Goal: Information Seeking & Learning: Compare options

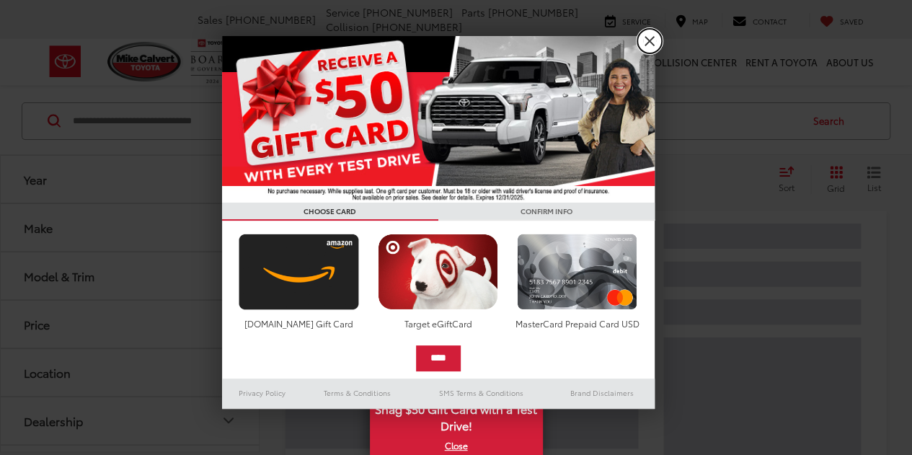
click at [645, 44] on link "X" at bounding box center [650, 41] width 25 height 25
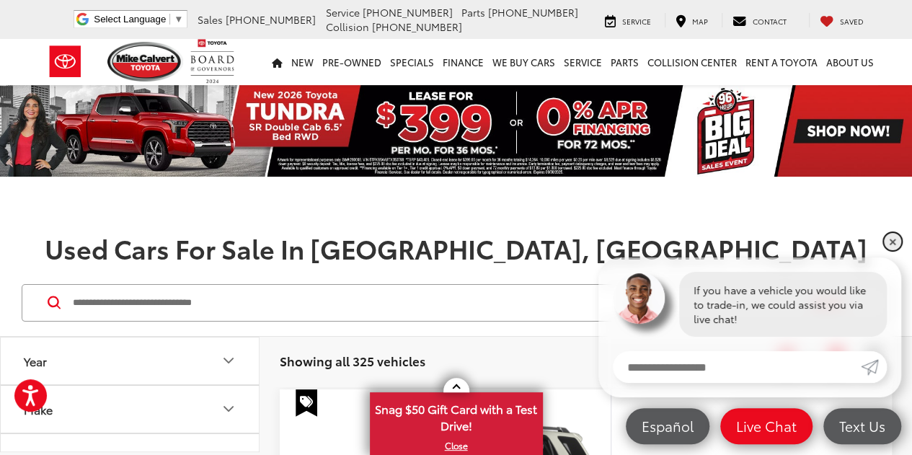
click at [892, 238] on link "✕" at bounding box center [892, 241] width 17 height 17
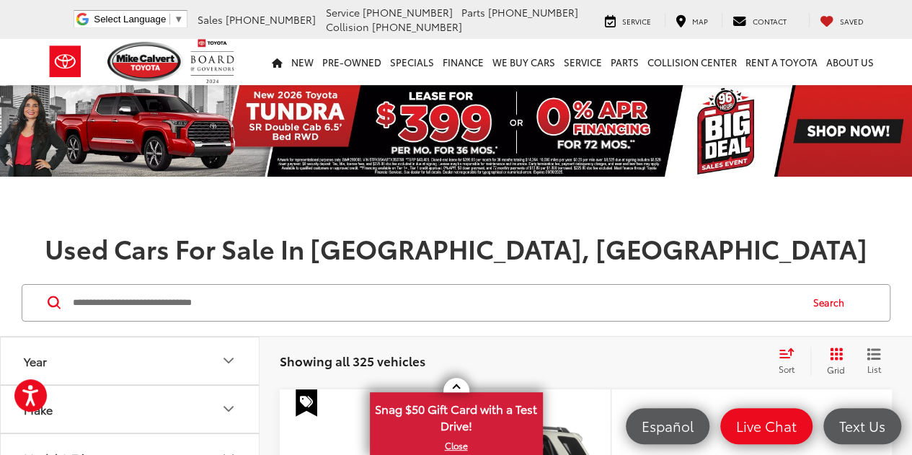
scroll to position [120, 0]
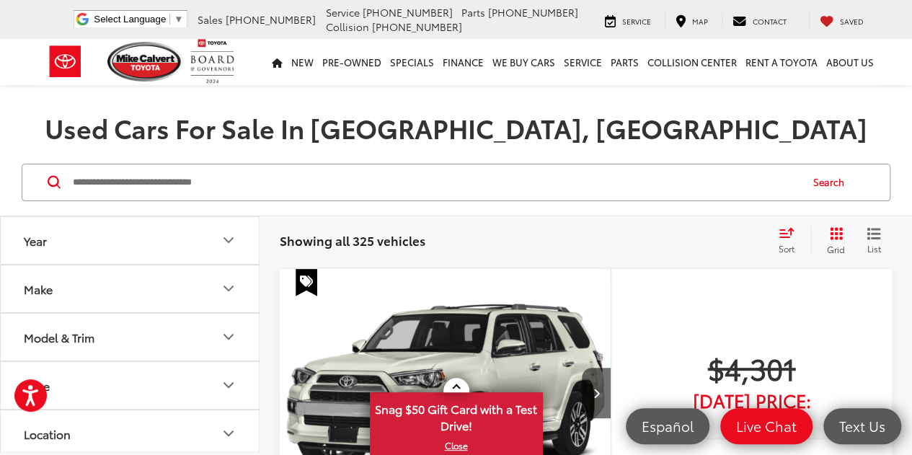
click at [783, 233] on icon "Select sort value" at bounding box center [786, 232] width 13 height 9
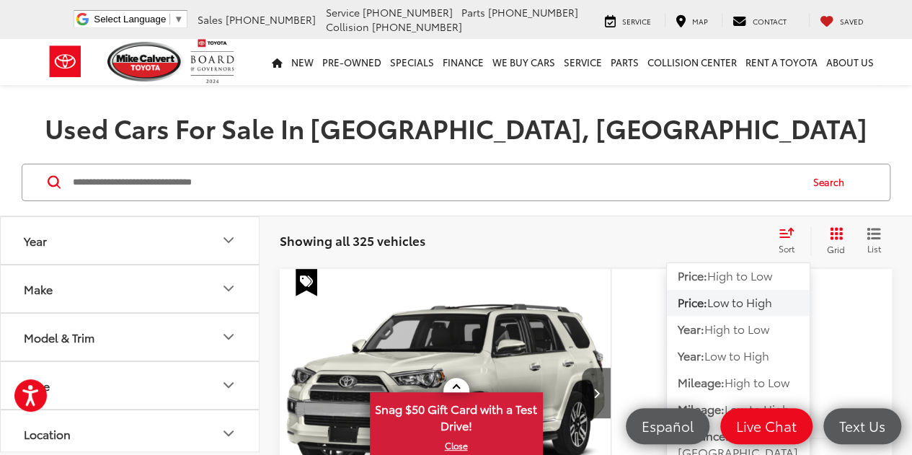
click at [731, 296] on span "Low to High" at bounding box center [740, 302] width 65 height 17
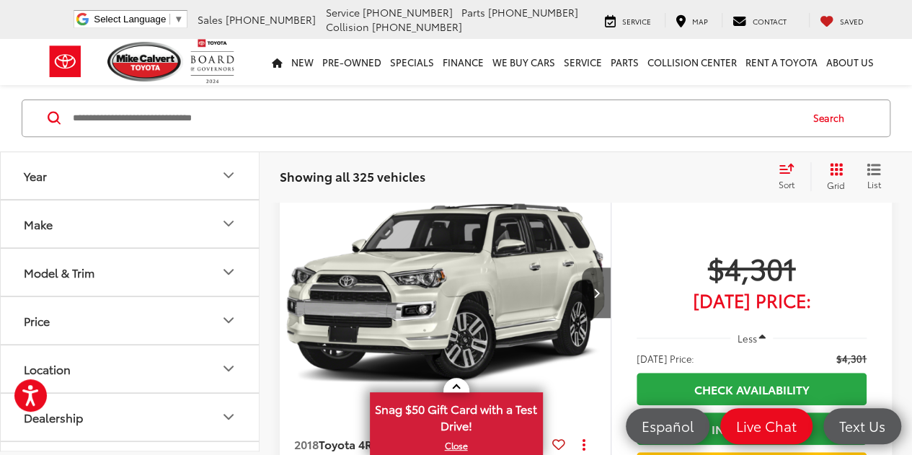
scroll to position [216, 0]
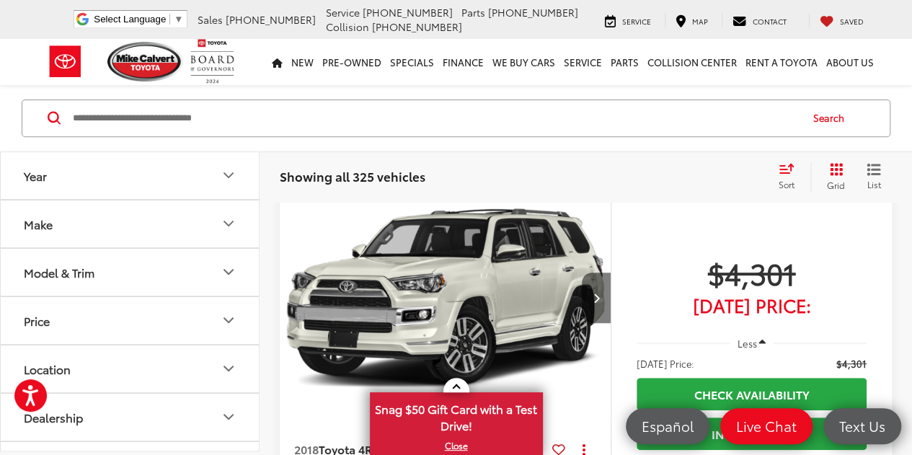
click at [599, 290] on button "Next image" at bounding box center [596, 298] width 29 height 50
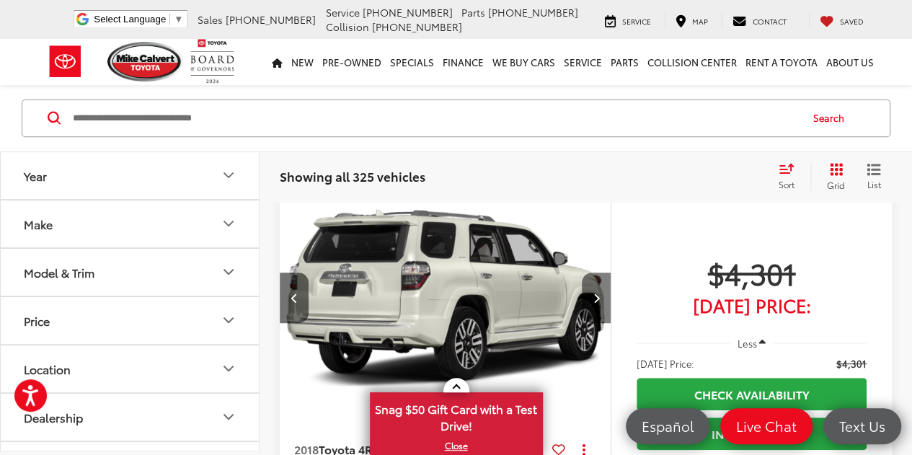
click at [599, 290] on button "Next image" at bounding box center [596, 298] width 29 height 50
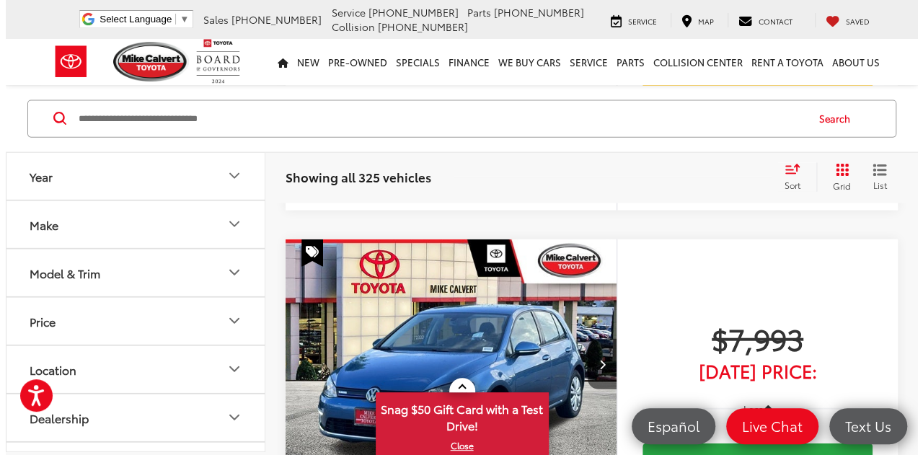
scroll to position [4309, 0]
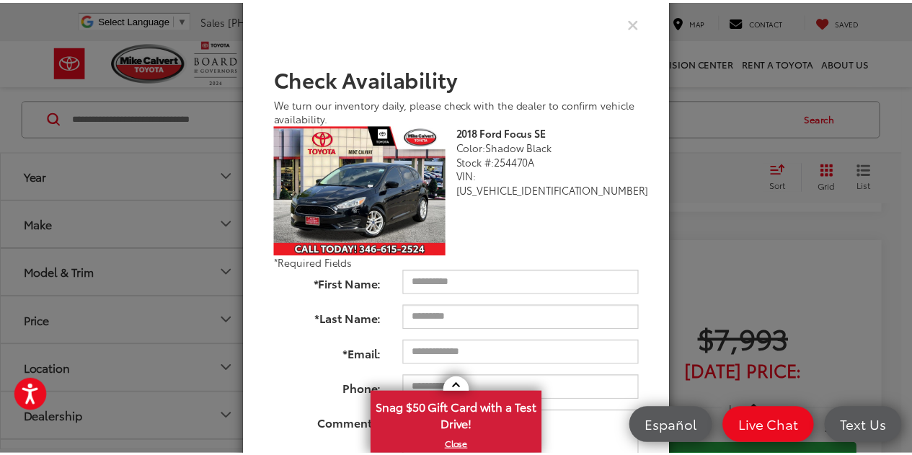
scroll to position [38, 0]
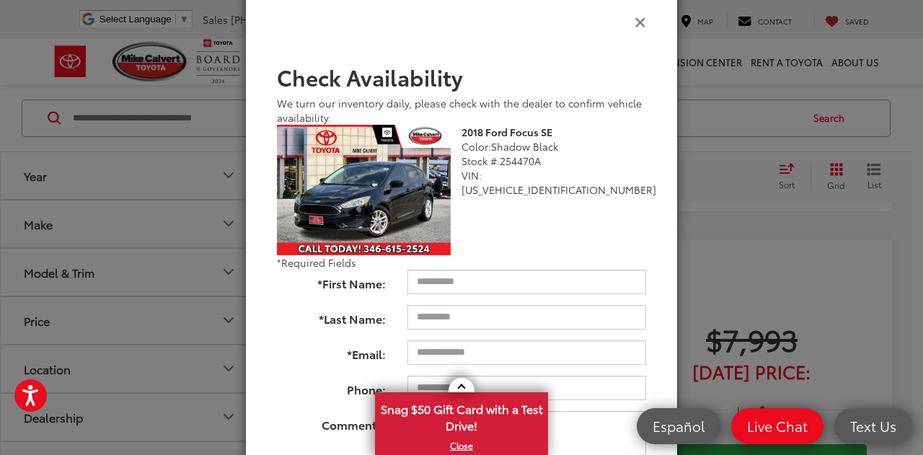
click at [636, 17] on icon "Close" at bounding box center [641, 21] width 12 height 15
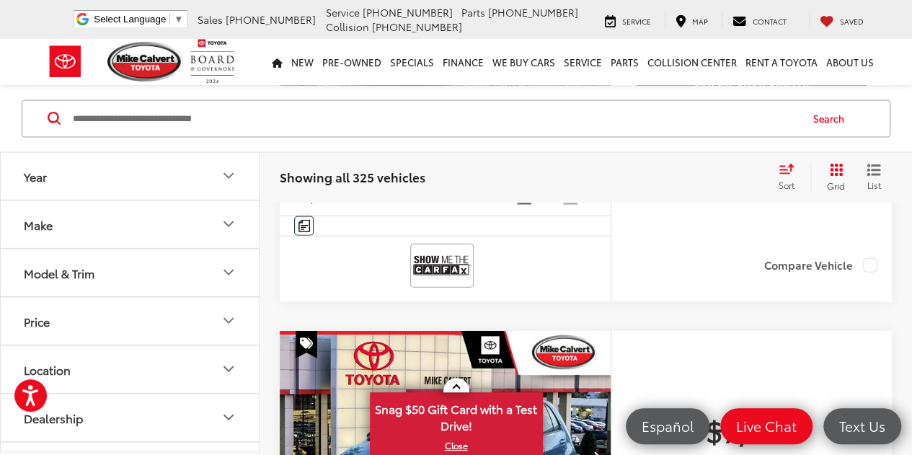
scroll to position [4211, 0]
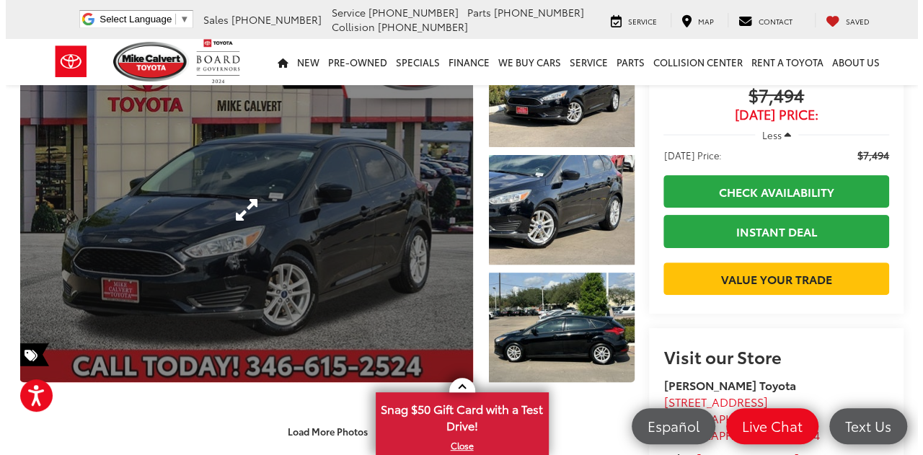
scroll to position [93, 0]
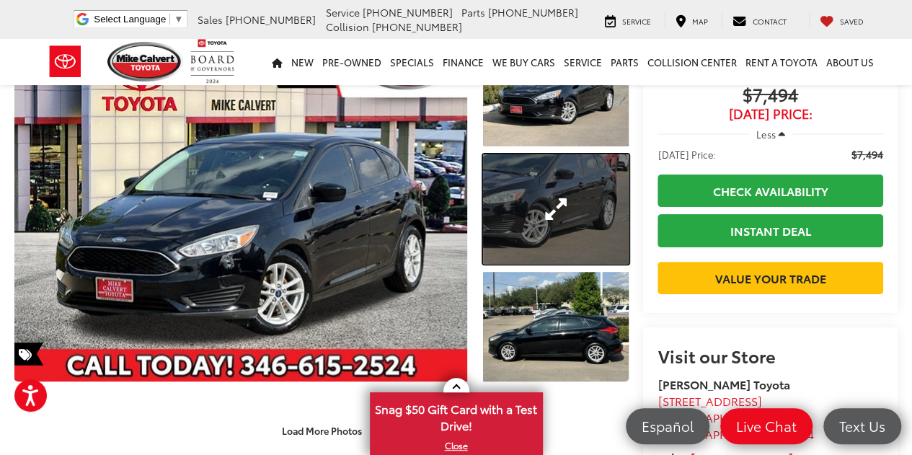
click at [541, 232] on link "Expand Photo 2" at bounding box center [556, 209] width 146 height 110
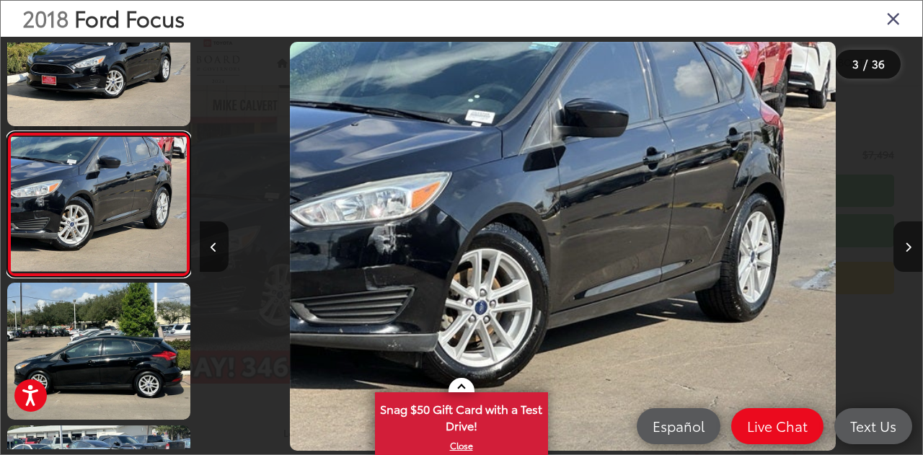
scroll to position [0, 1447]
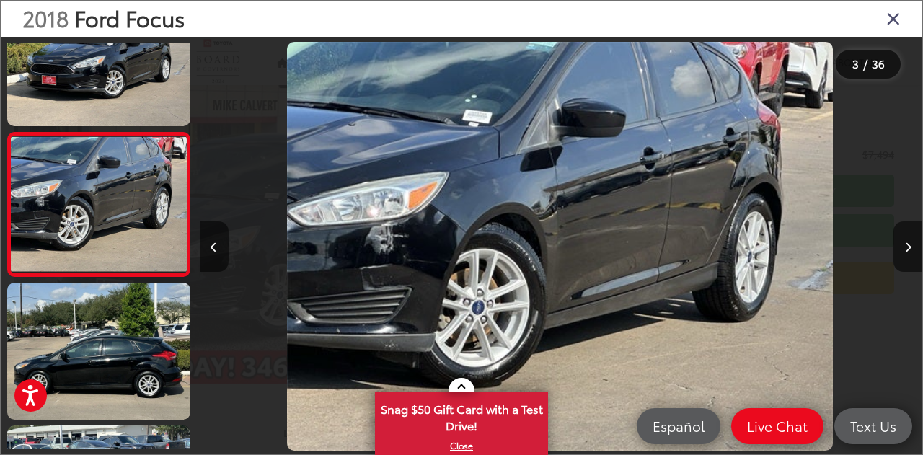
click at [889, 253] on div at bounding box center [831, 246] width 181 height 419
click at [897, 252] on button "Next image" at bounding box center [908, 246] width 29 height 50
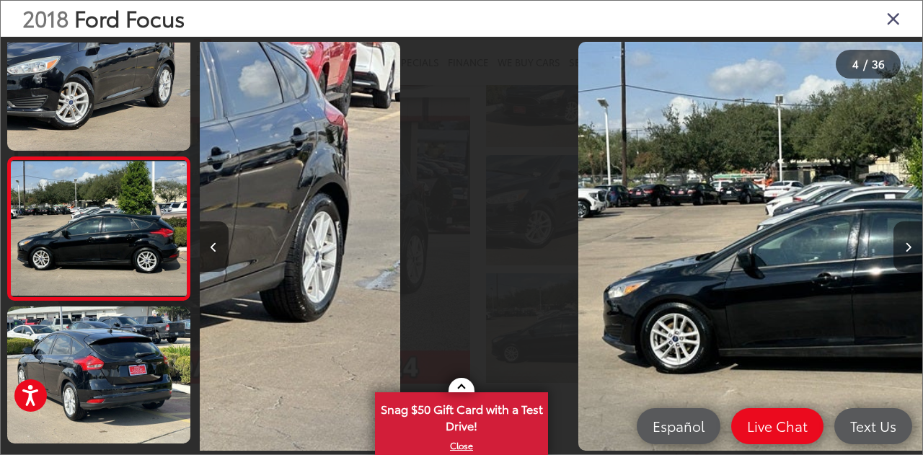
scroll to position [340, 0]
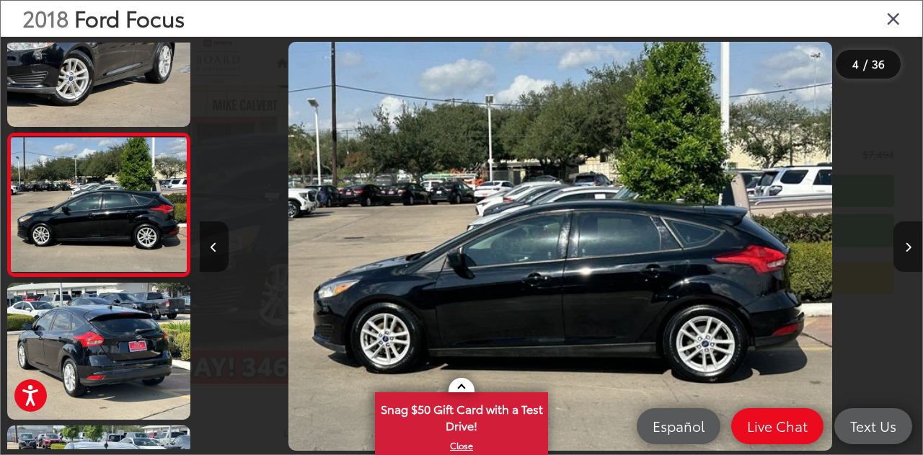
click at [897, 252] on button "Next image" at bounding box center [908, 246] width 29 height 50
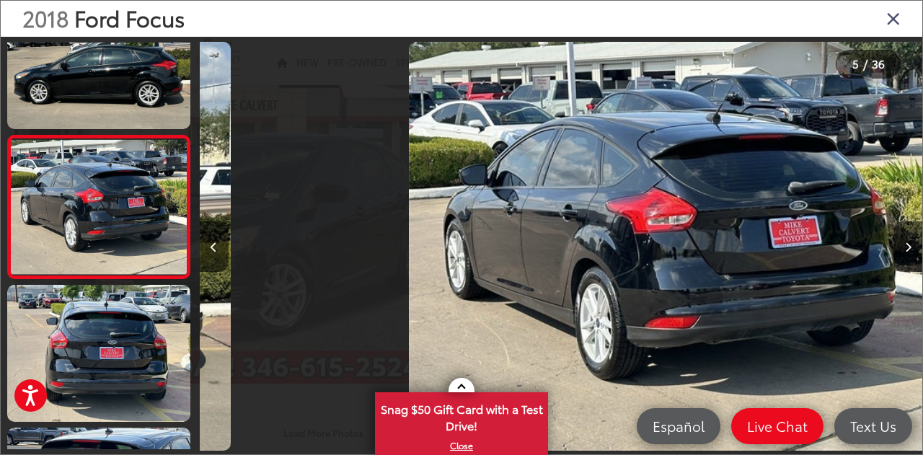
scroll to position [483, 0]
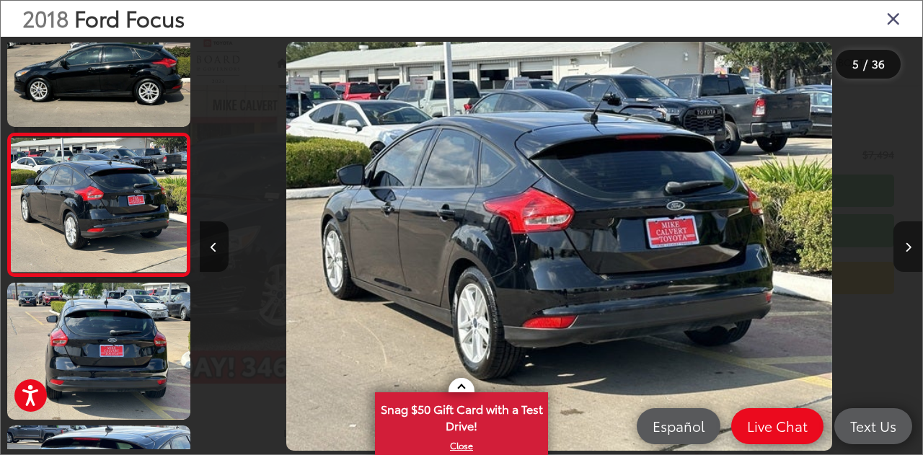
click at [897, 252] on button "Next image" at bounding box center [908, 246] width 29 height 50
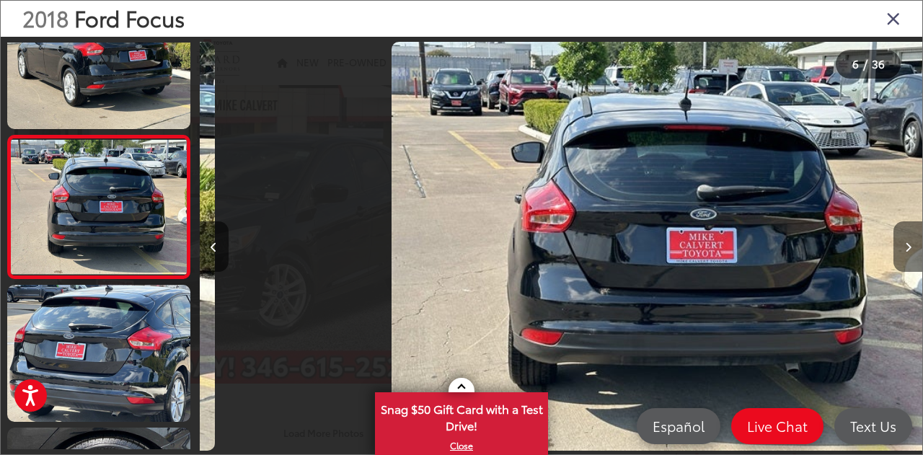
scroll to position [625, 0]
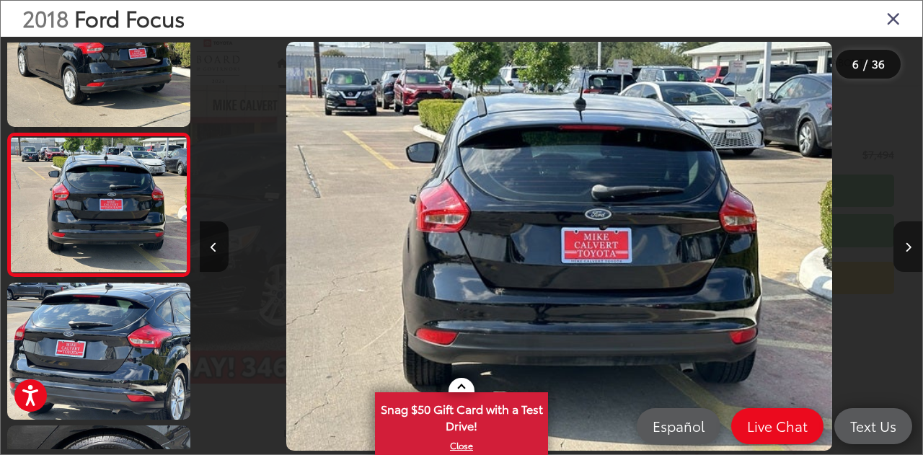
click at [897, 252] on button "Next image" at bounding box center [908, 246] width 29 height 50
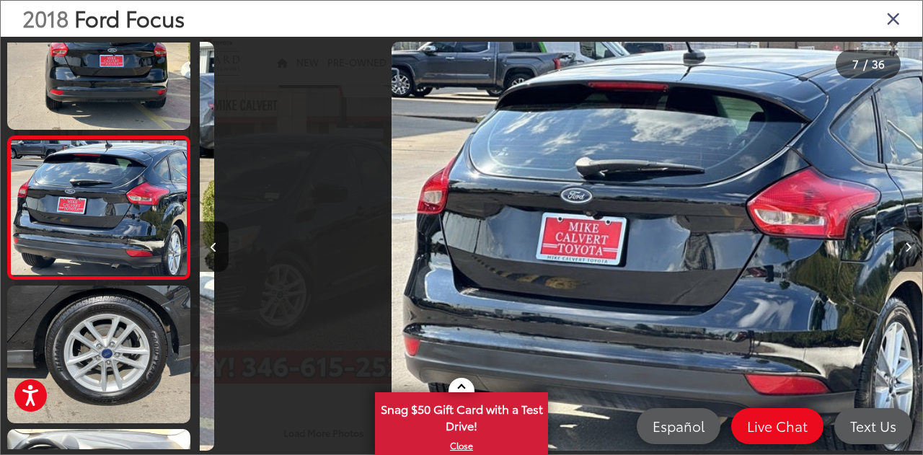
scroll to position [769, 0]
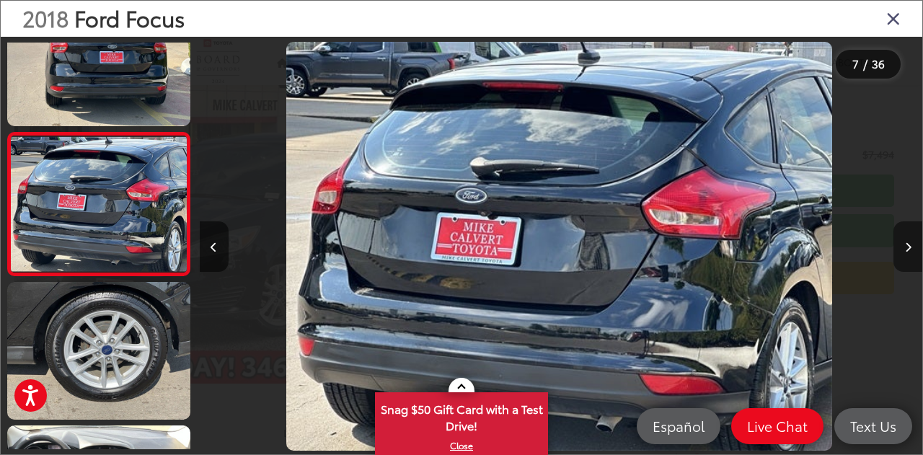
click at [897, 252] on button "Next image" at bounding box center [908, 246] width 29 height 50
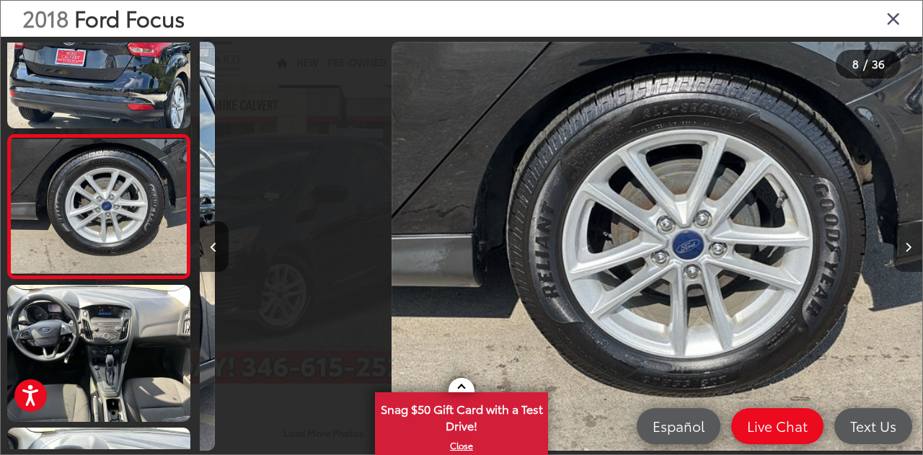
scroll to position [912, 0]
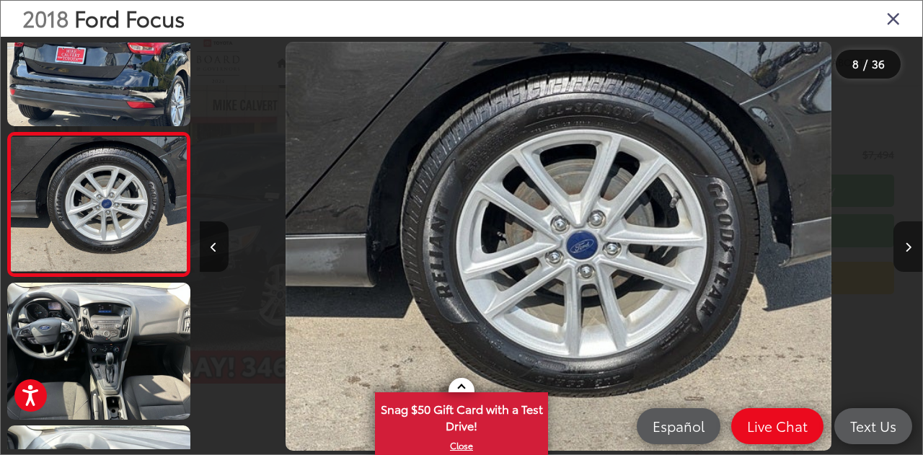
click at [897, 252] on button "Next image" at bounding box center [908, 246] width 29 height 50
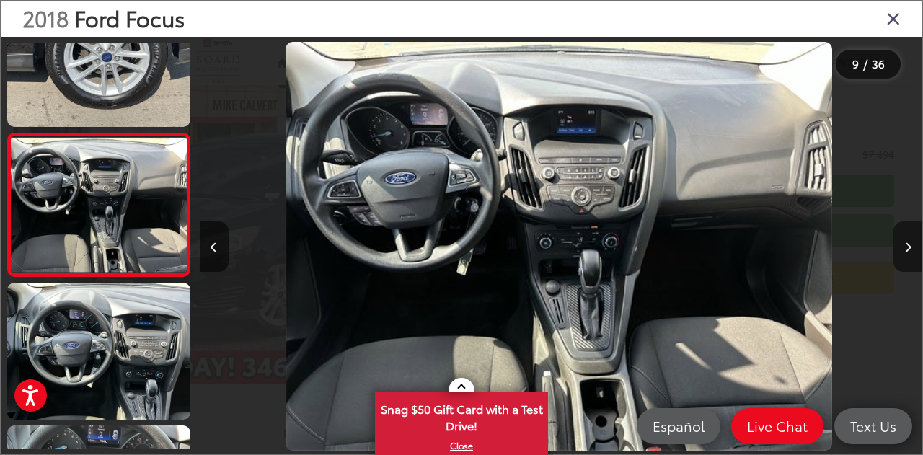
scroll to position [0, 5786]
click at [897, 252] on button "Next image" at bounding box center [908, 246] width 29 height 50
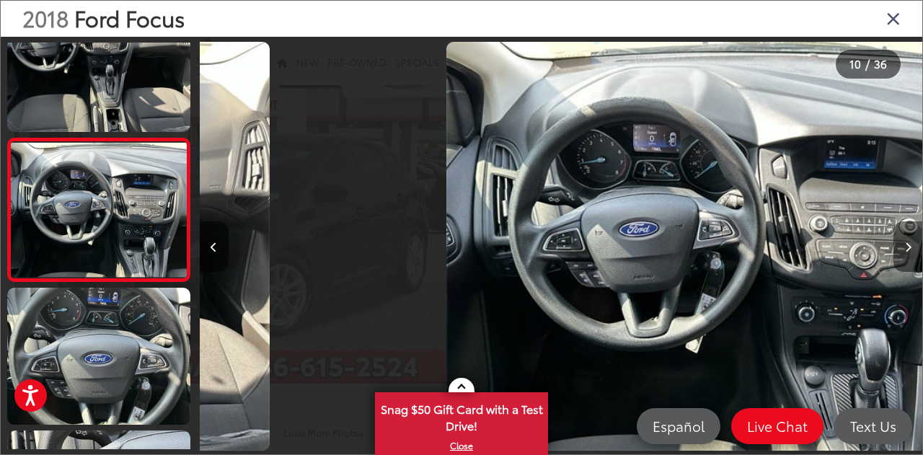
scroll to position [0, 0]
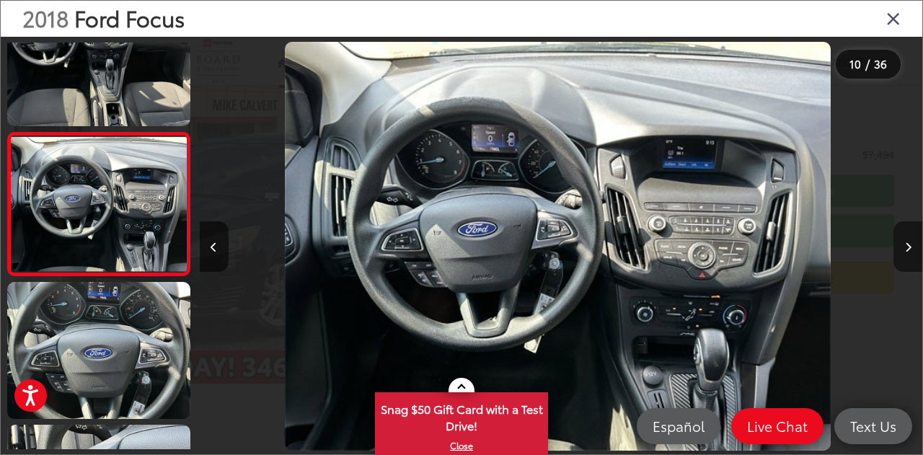
click at [897, 252] on button "Next image" at bounding box center [908, 246] width 29 height 50
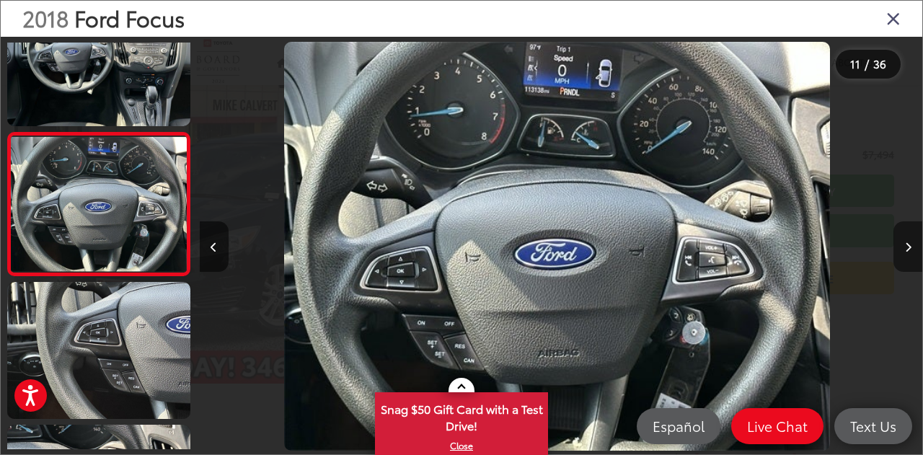
click at [897, 252] on button "Next image" at bounding box center [908, 246] width 29 height 50
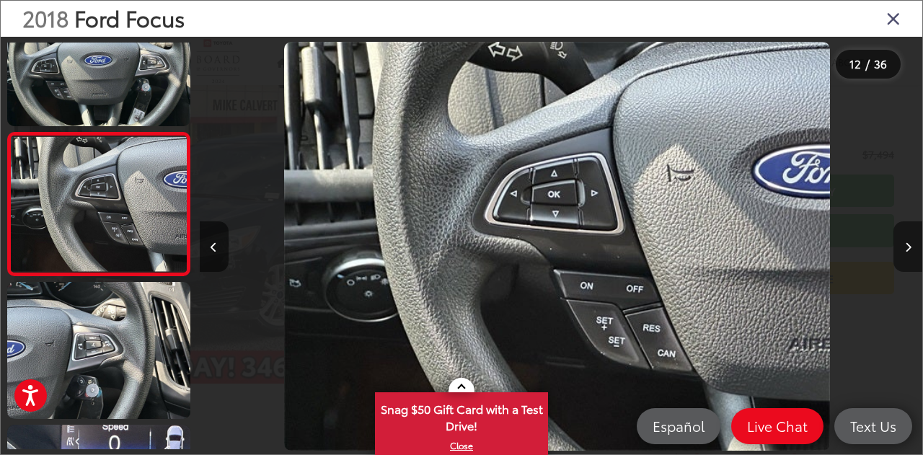
click at [897, 252] on button "Next image" at bounding box center [908, 246] width 29 height 50
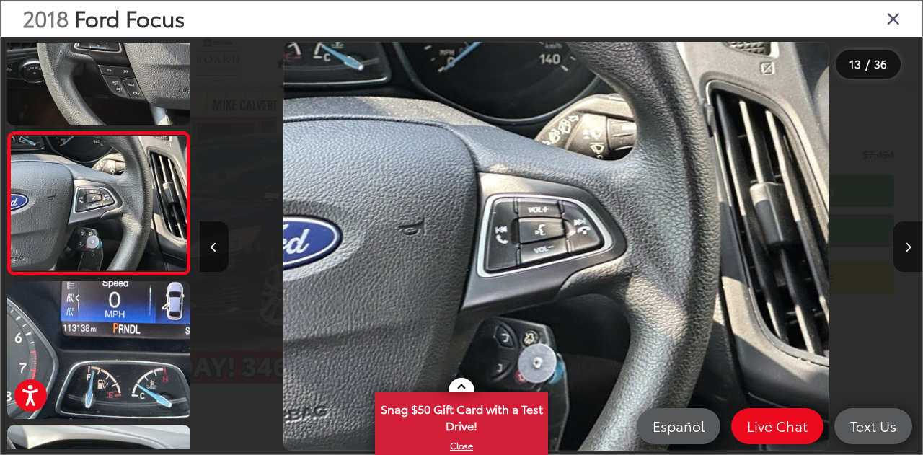
click at [897, 252] on button "Next image" at bounding box center [908, 246] width 29 height 50
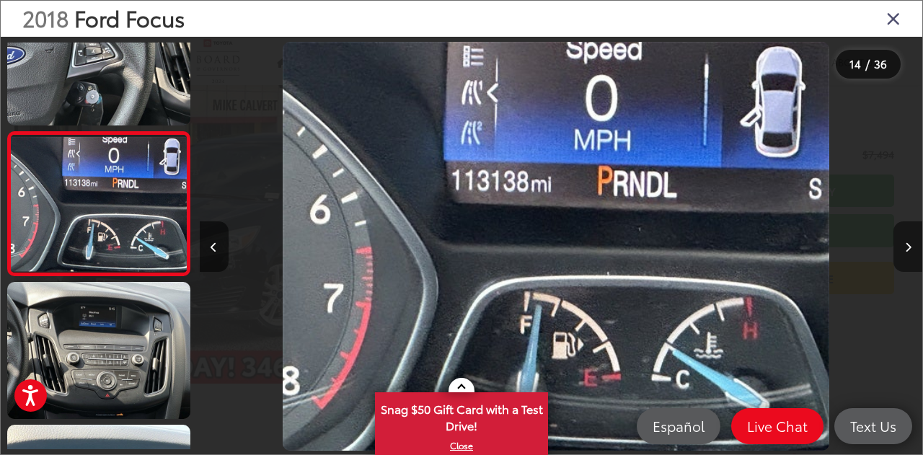
click at [897, 252] on button "Next image" at bounding box center [908, 246] width 29 height 50
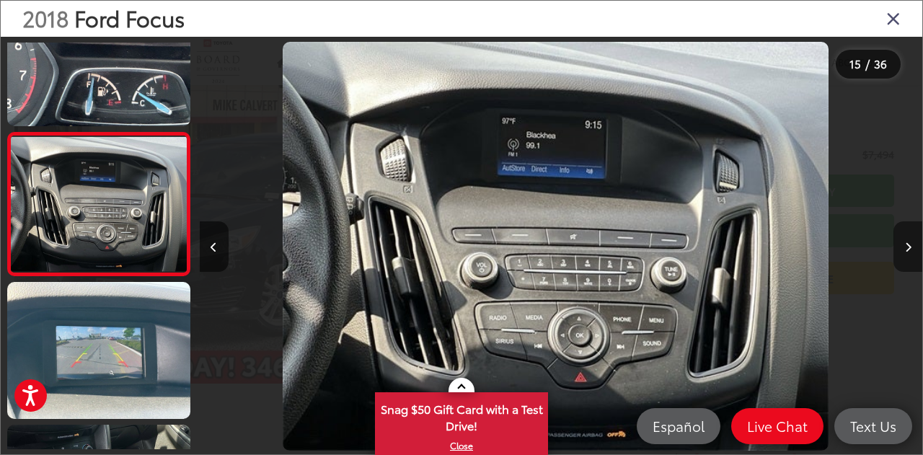
click at [897, 252] on button "Next image" at bounding box center [908, 246] width 29 height 50
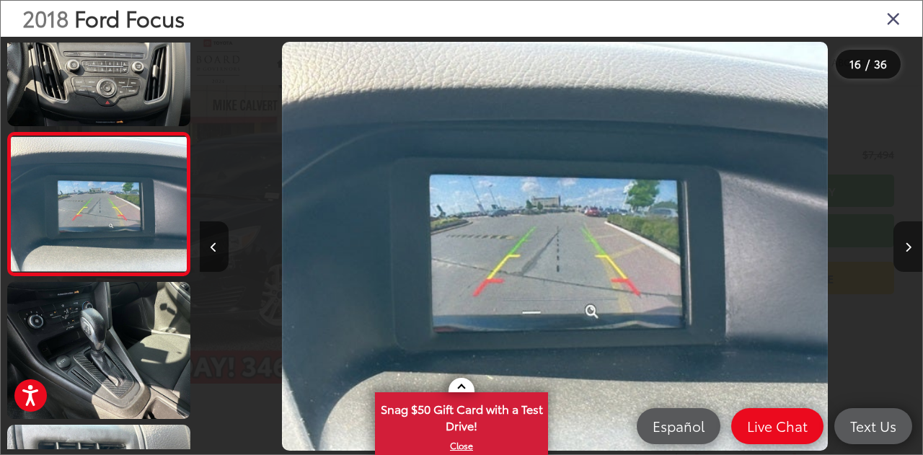
click at [897, 252] on button "Next image" at bounding box center [908, 246] width 29 height 50
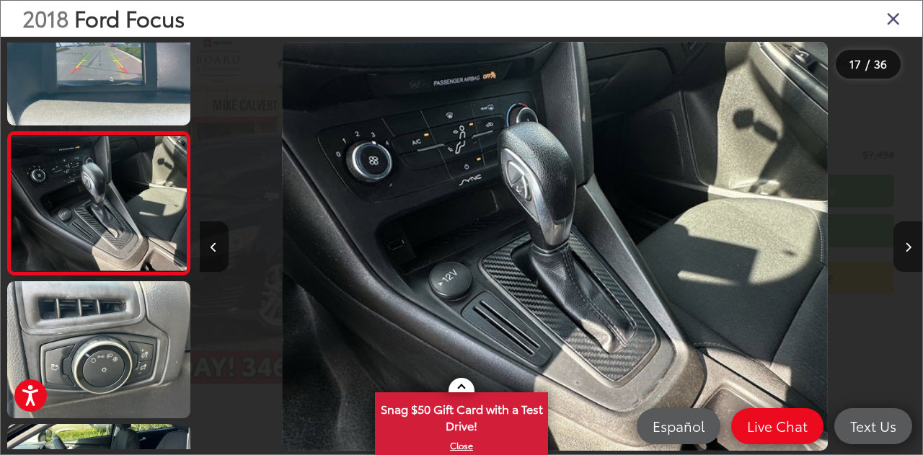
click at [897, 252] on button "Next image" at bounding box center [908, 246] width 29 height 50
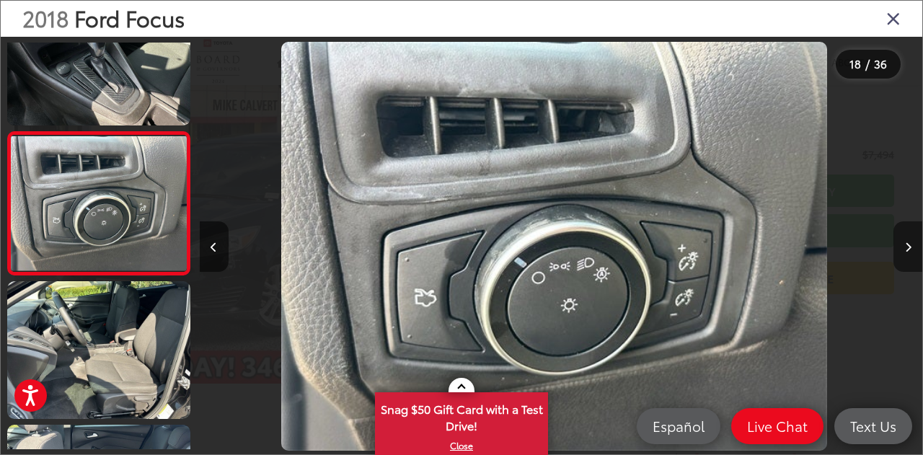
click at [897, 252] on button "Next image" at bounding box center [908, 246] width 29 height 50
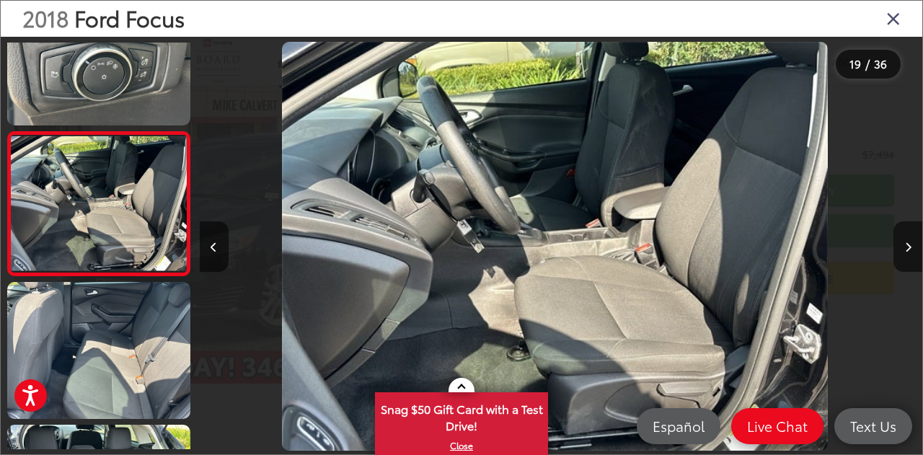
click at [896, 27] on icon "Close gallery" at bounding box center [893, 18] width 14 height 19
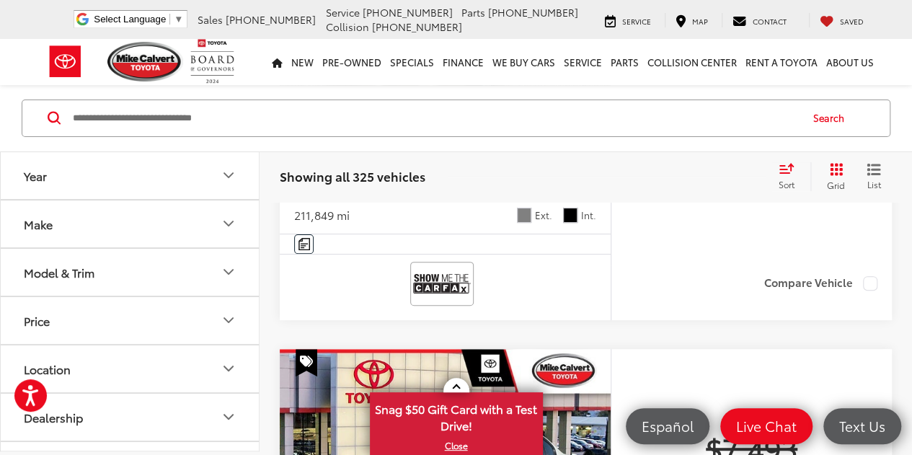
scroll to position [2896, 0]
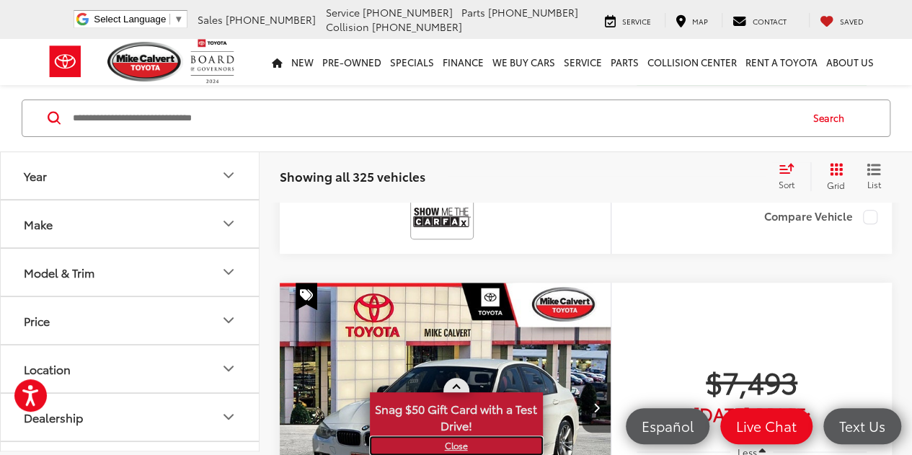
click at [452, 448] on link "X" at bounding box center [456, 446] width 170 height 16
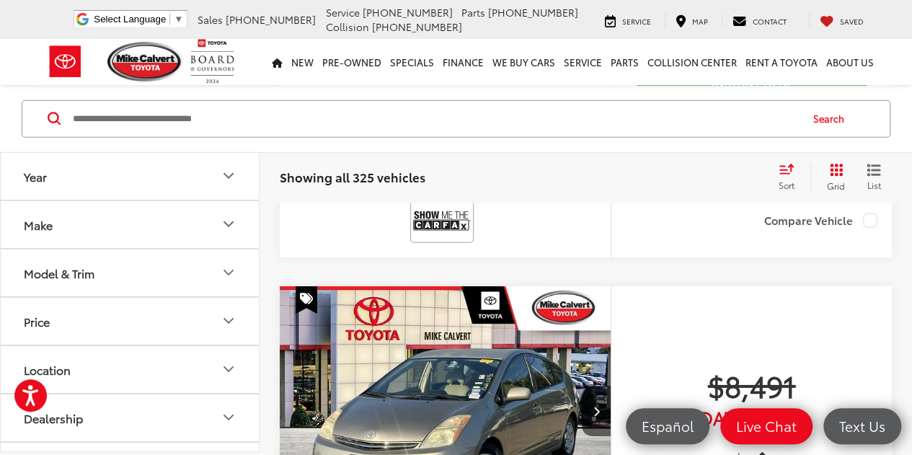
scroll to position [4759, 0]
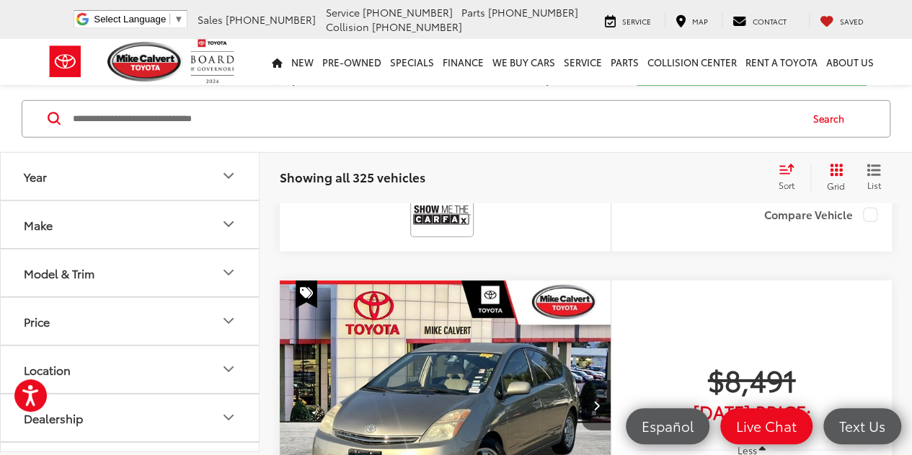
click at [424, 100] on span "Volkswagen e-Golf" at bounding box center [371, 91] width 105 height 17
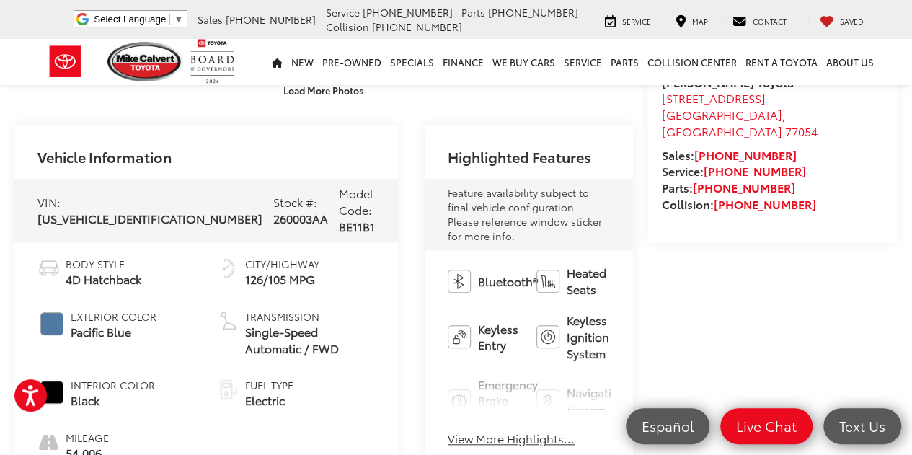
scroll to position [435, 0]
click at [448, 431] on button "View More Highlights..." at bounding box center [511, 439] width 127 height 17
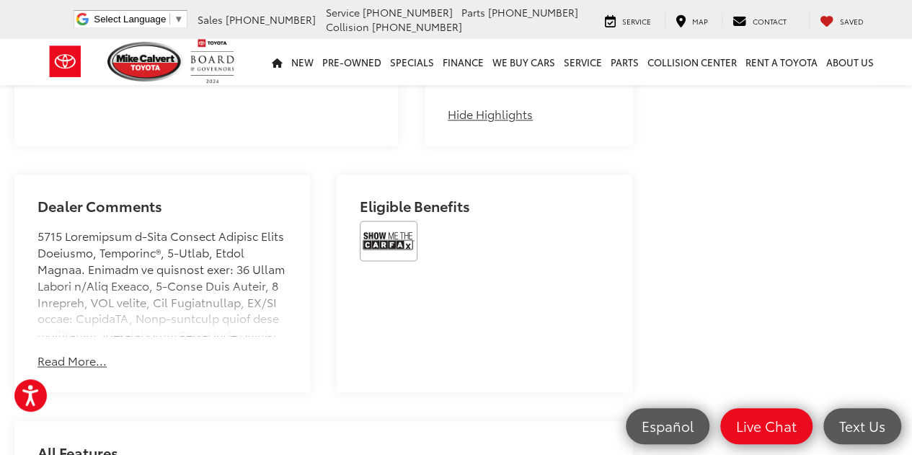
scroll to position [924, 0]
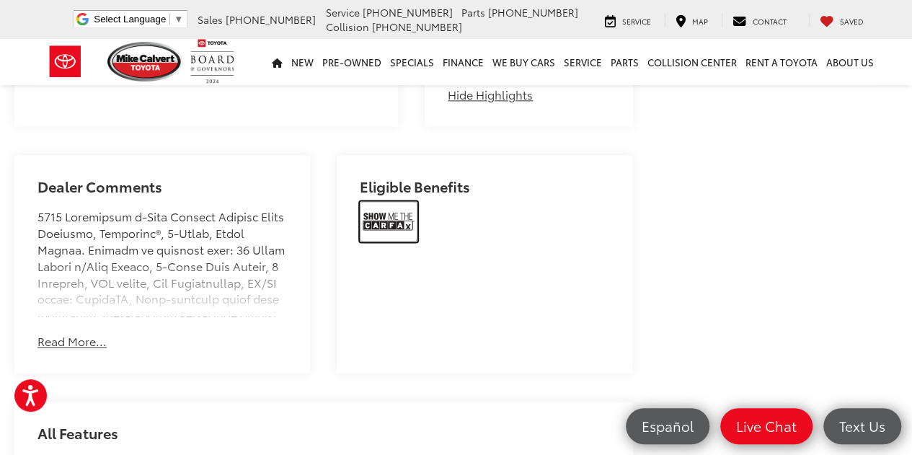
click at [375, 201] on img at bounding box center [389, 221] width 58 height 40
click at [94, 333] on button "Read More..." at bounding box center [72, 341] width 69 height 17
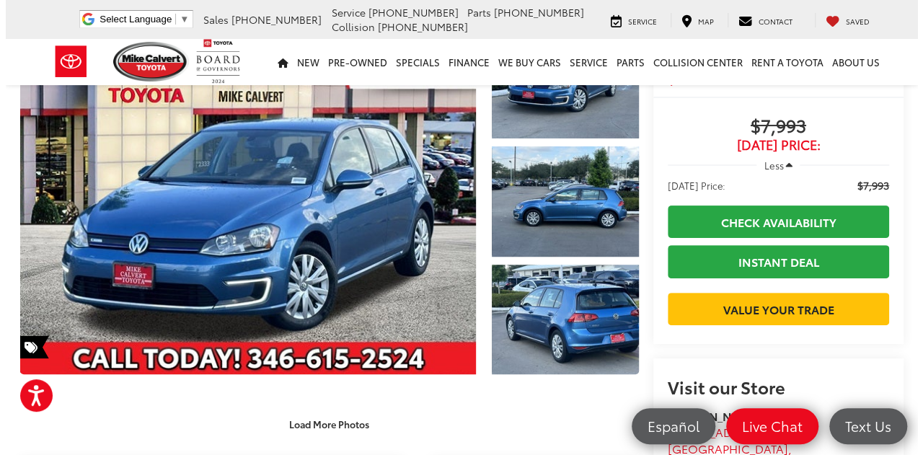
scroll to position [104, 0]
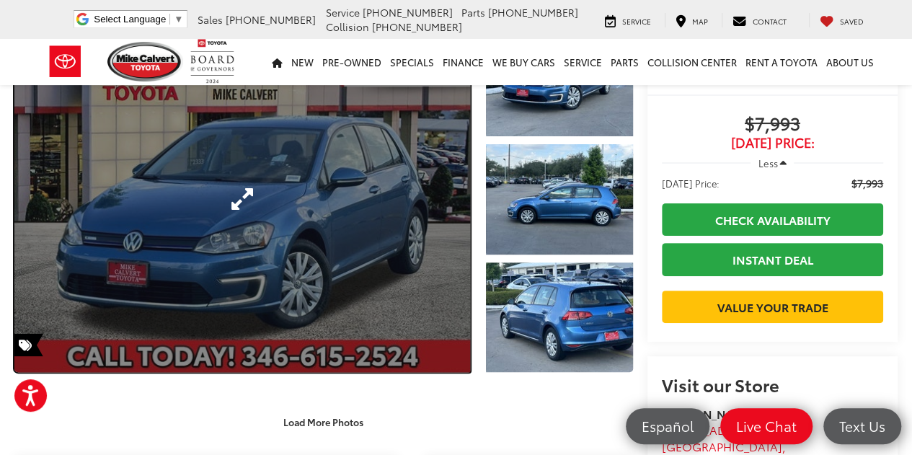
click at [304, 243] on link "Expand Photo 0" at bounding box center [242, 199] width 456 height 346
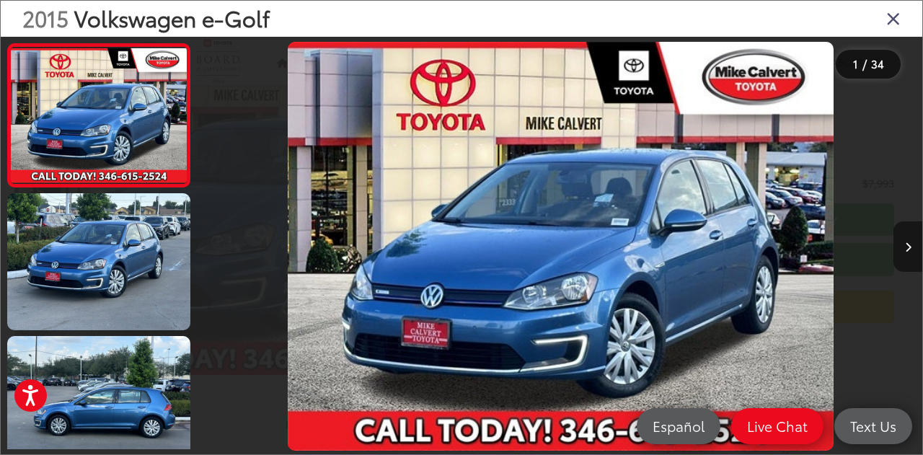
click at [912, 255] on button "Next image" at bounding box center [908, 246] width 29 height 50
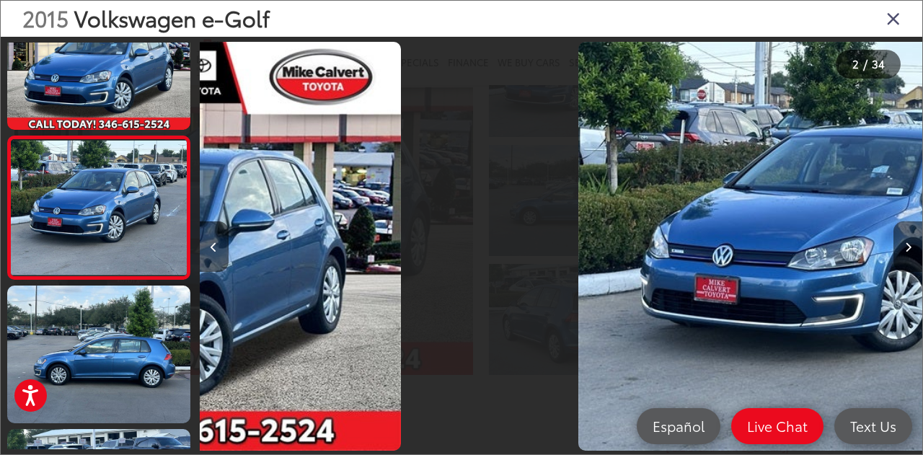
scroll to position [53, 0]
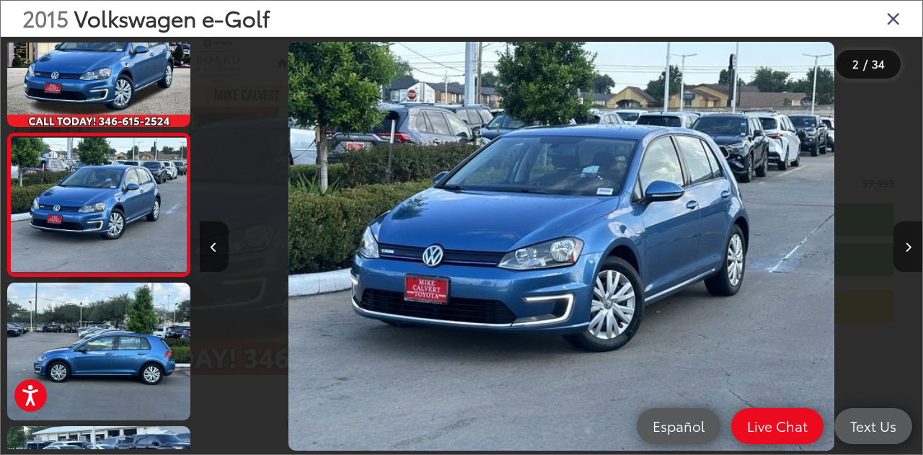
click at [912, 255] on button "Next image" at bounding box center [908, 246] width 29 height 50
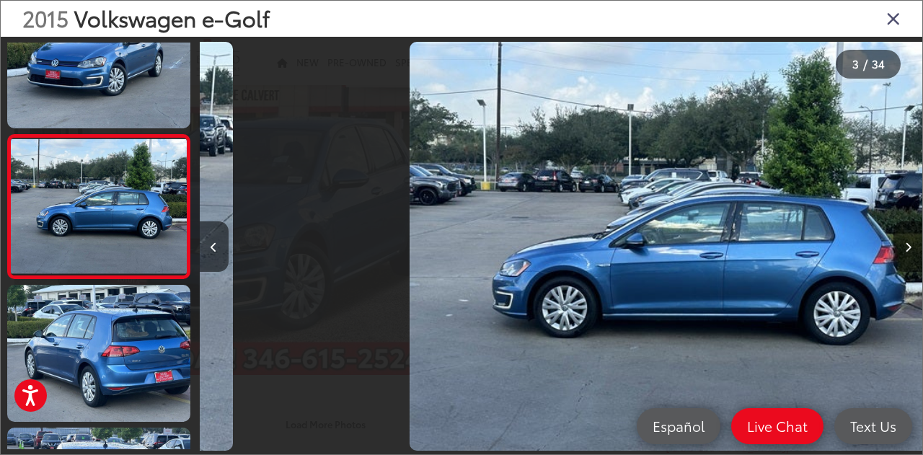
scroll to position [197, 0]
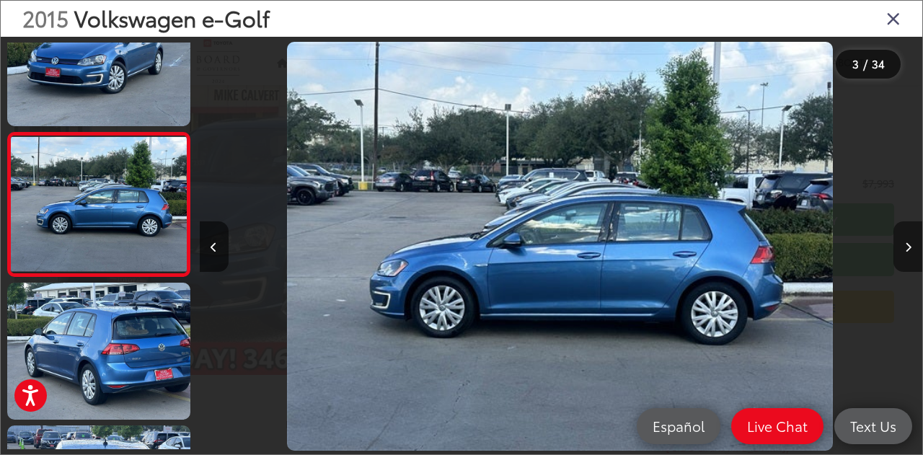
click at [912, 255] on button "Next image" at bounding box center [908, 246] width 29 height 50
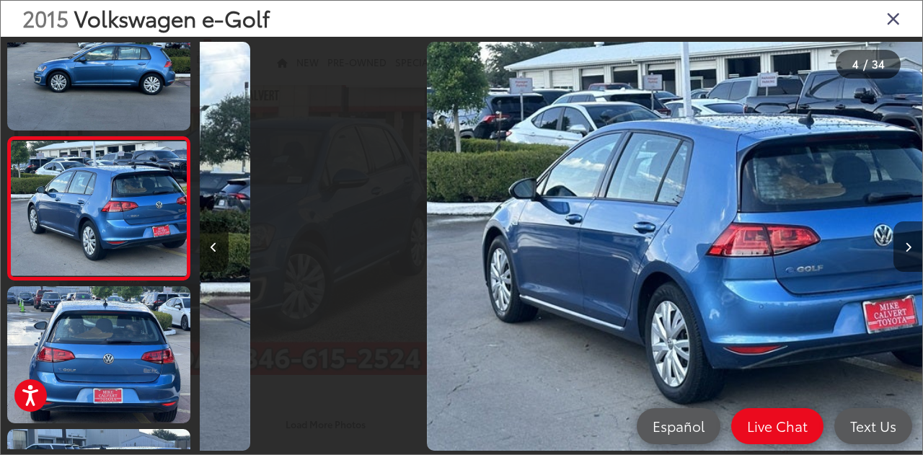
scroll to position [340, 0]
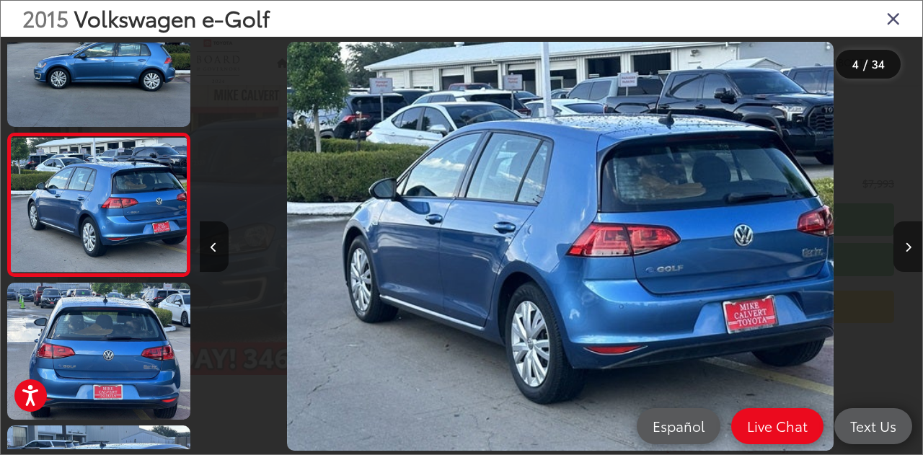
click at [912, 255] on button "Next image" at bounding box center [908, 246] width 29 height 50
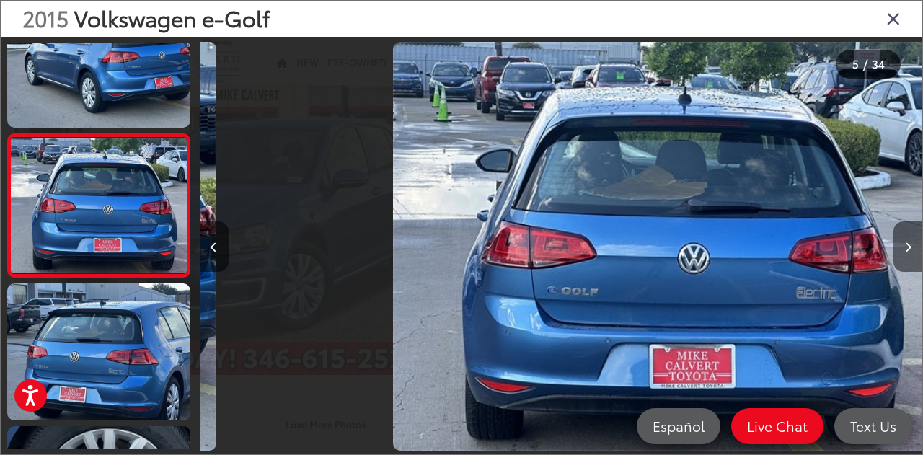
scroll to position [483, 0]
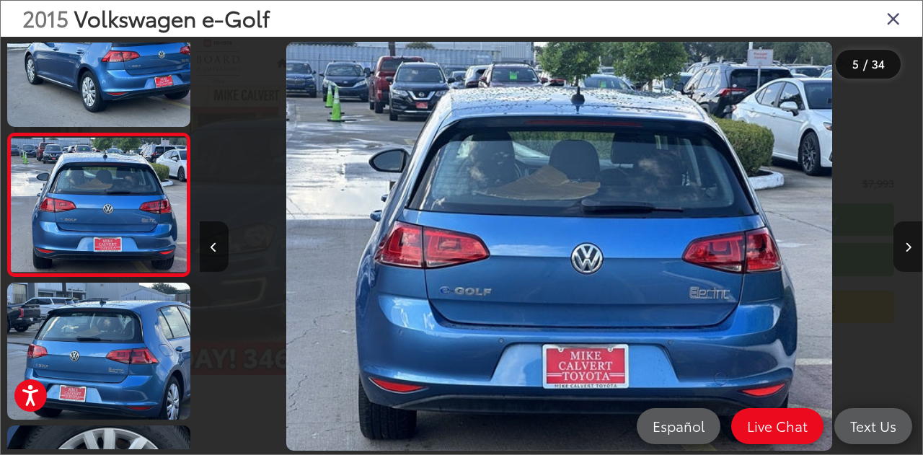
click at [912, 255] on button "Next image" at bounding box center [908, 246] width 29 height 50
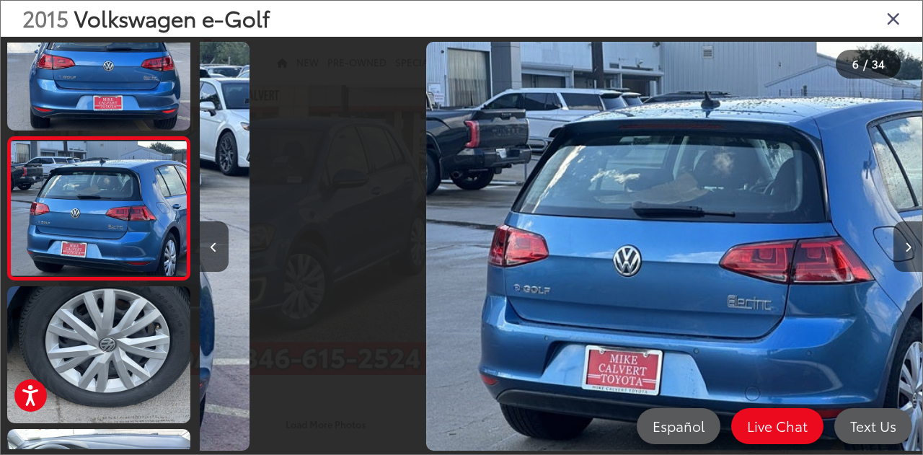
scroll to position [625, 0]
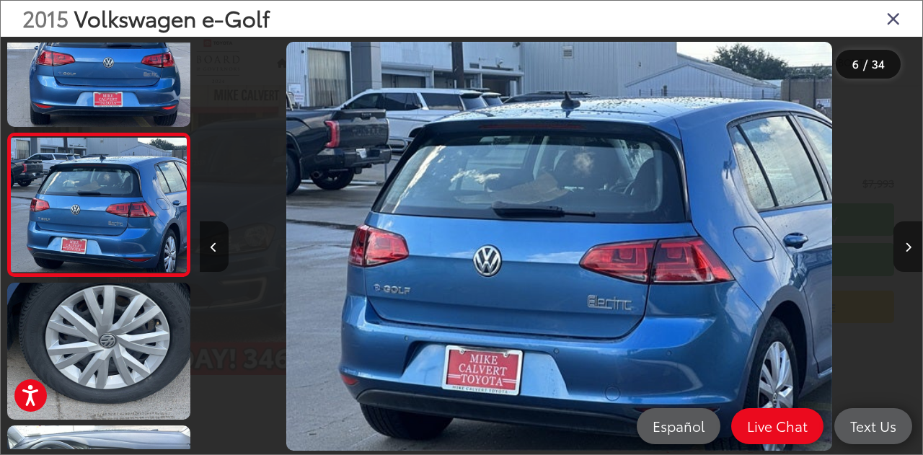
click at [912, 255] on button "Next image" at bounding box center [908, 246] width 29 height 50
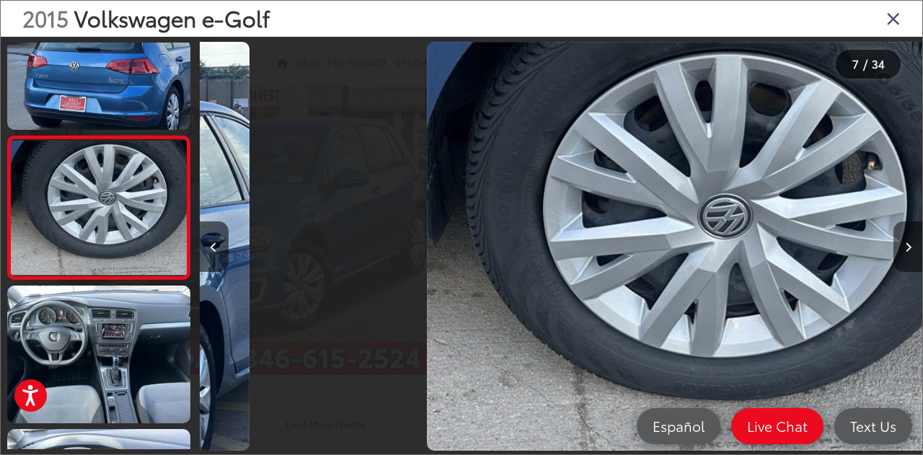
scroll to position [769, 0]
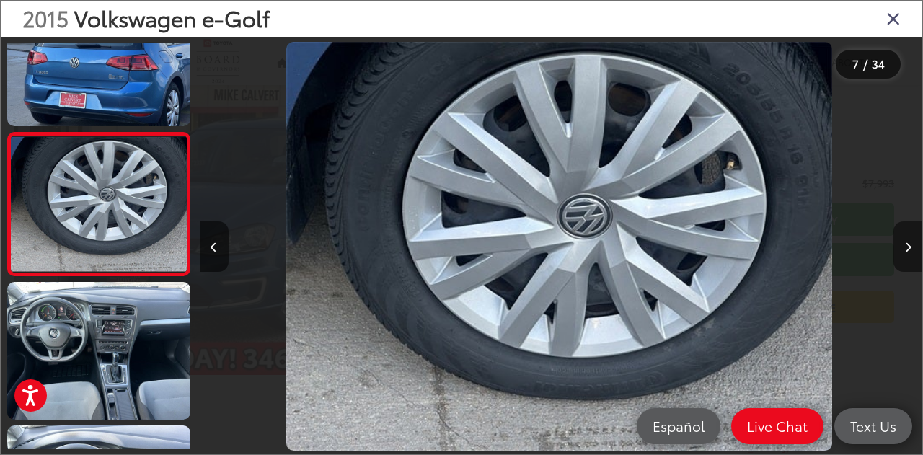
click at [912, 255] on button "Next image" at bounding box center [908, 246] width 29 height 50
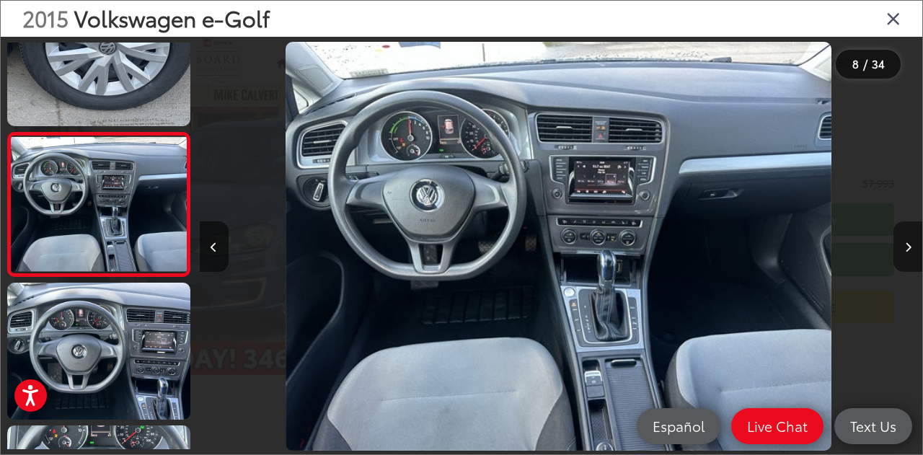
click at [912, 255] on button "Next image" at bounding box center [908, 246] width 29 height 50
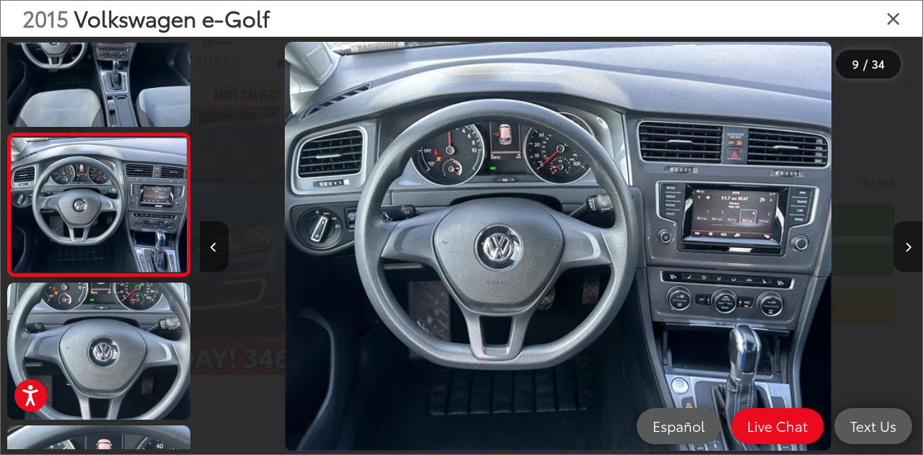
click at [912, 255] on button "Next image" at bounding box center [908, 246] width 29 height 50
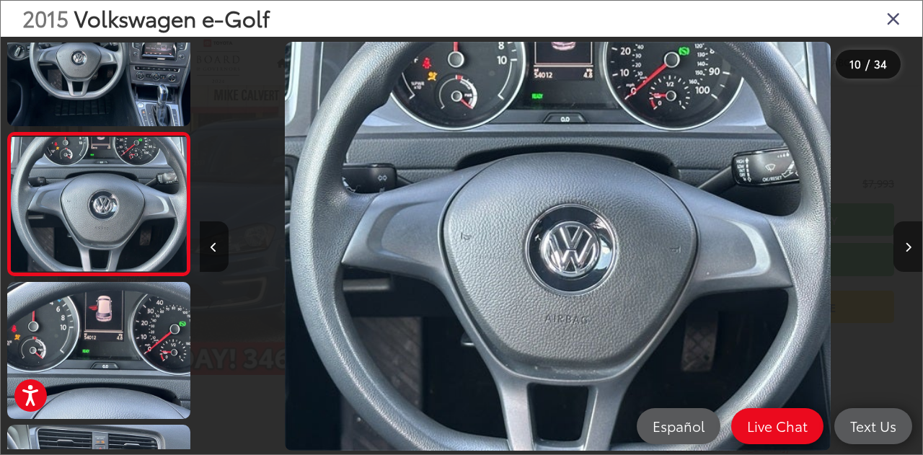
click at [912, 255] on button "Next image" at bounding box center [908, 246] width 29 height 50
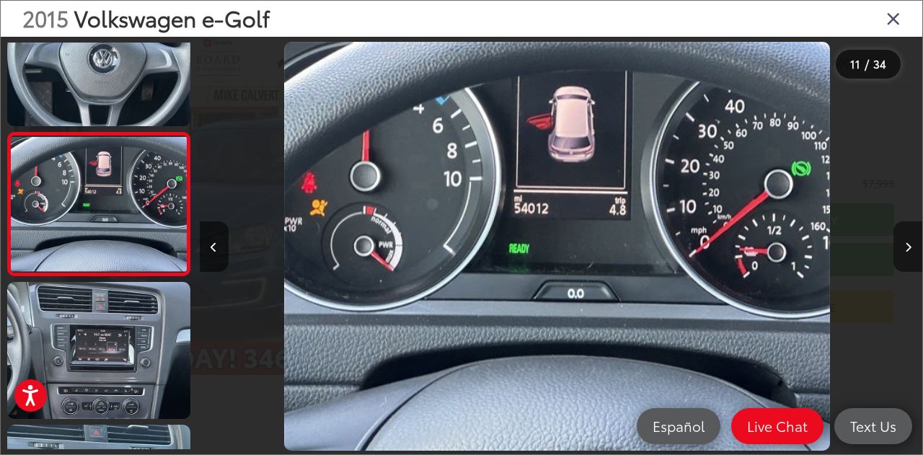
click at [912, 255] on button "Next image" at bounding box center [908, 246] width 29 height 50
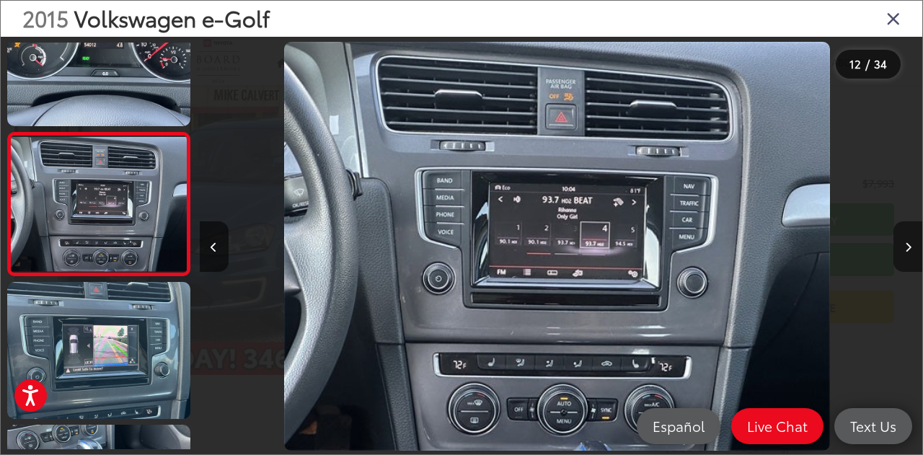
click at [912, 255] on button "Next image" at bounding box center [908, 246] width 29 height 50
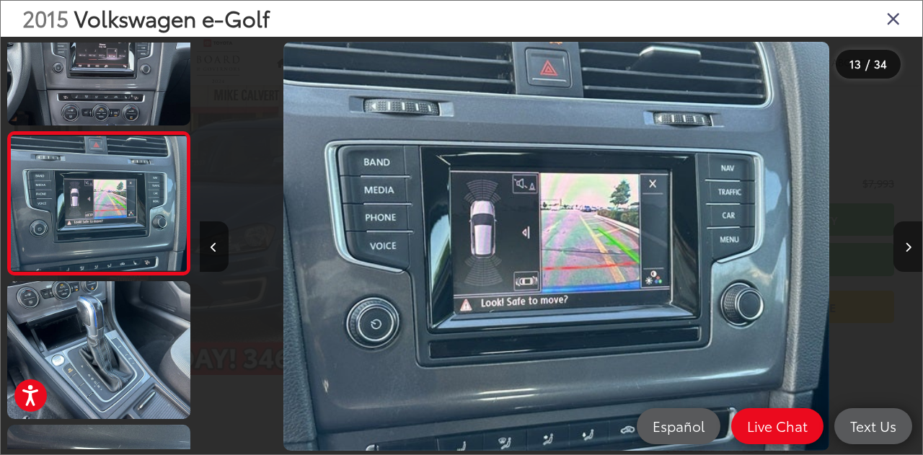
click at [912, 255] on button "Next image" at bounding box center [908, 246] width 29 height 50
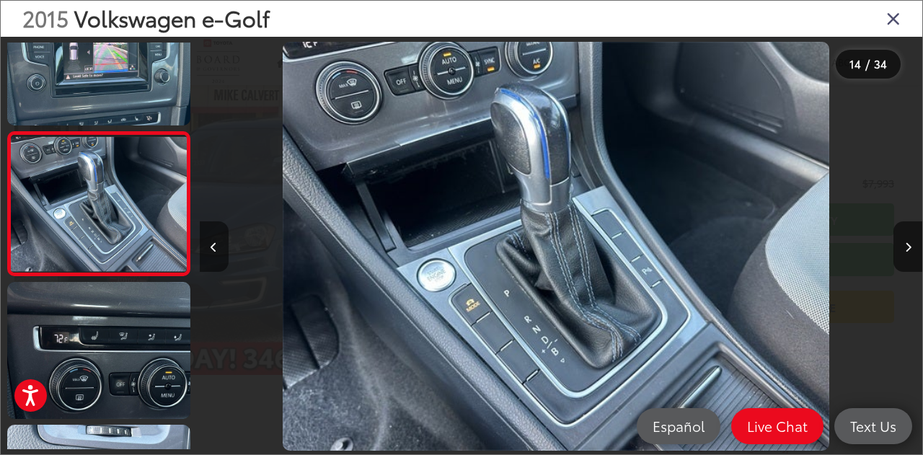
click at [224, 250] on button "Previous image" at bounding box center [214, 246] width 29 height 50
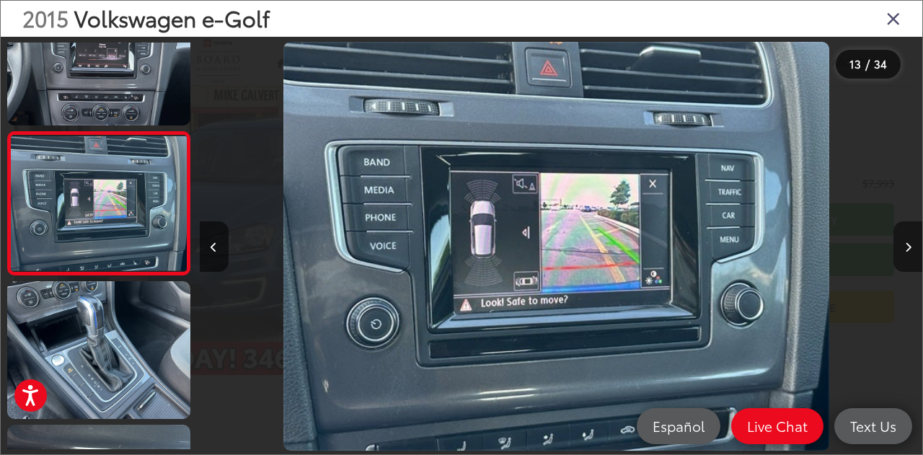
click at [906, 258] on button "Next image" at bounding box center [908, 246] width 29 height 50
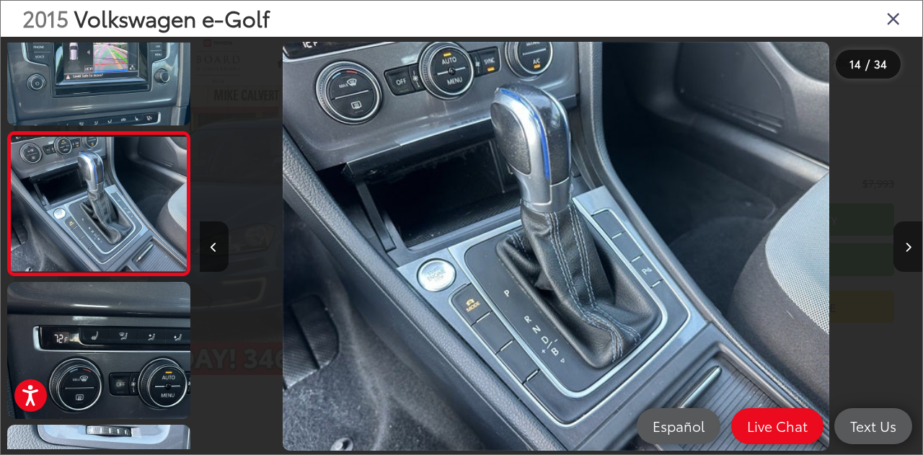
click at [906, 258] on button "Next image" at bounding box center [908, 246] width 29 height 50
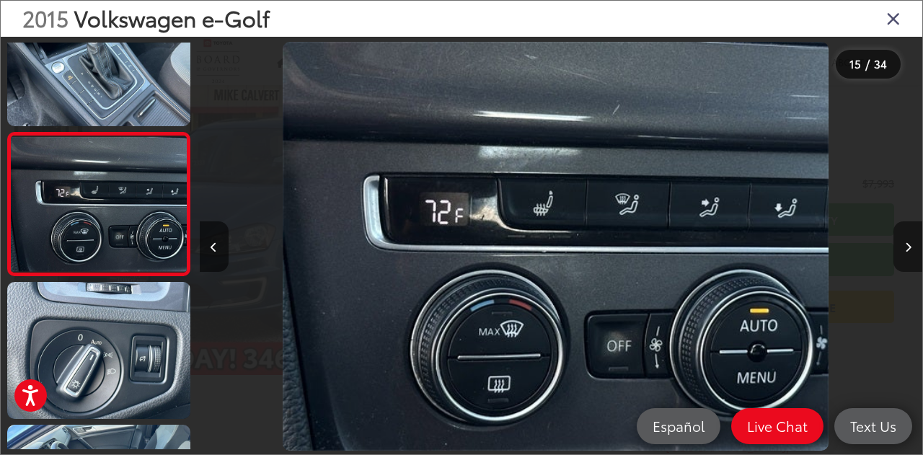
click at [906, 258] on button "Next image" at bounding box center [908, 246] width 29 height 50
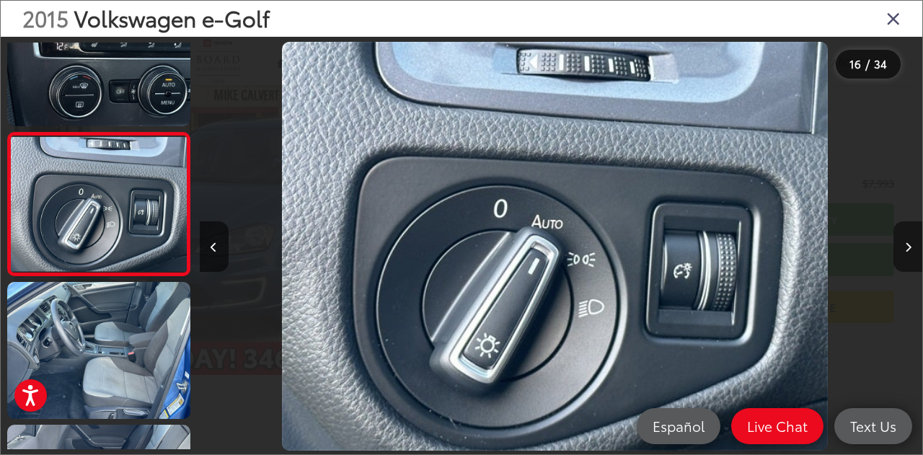
click at [906, 258] on button "Next image" at bounding box center [908, 246] width 29 height 50
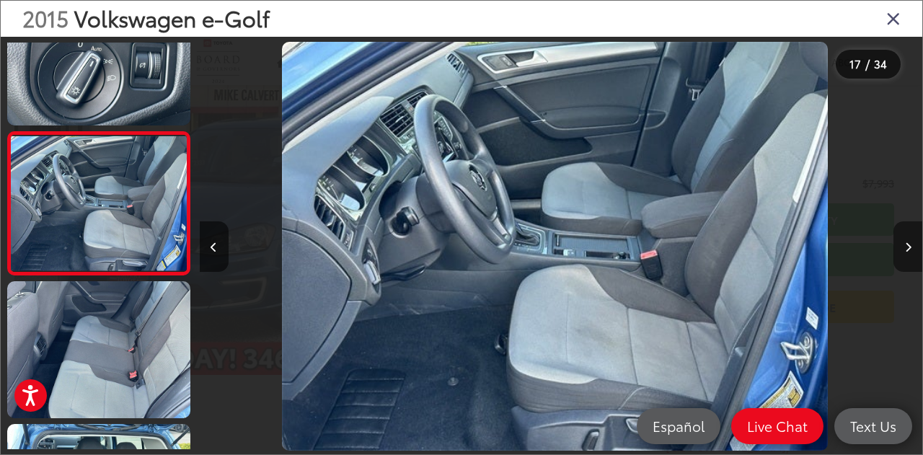
click at [906, 258] on button "Next image" at bounding box center [908, 246] width 29 height 50
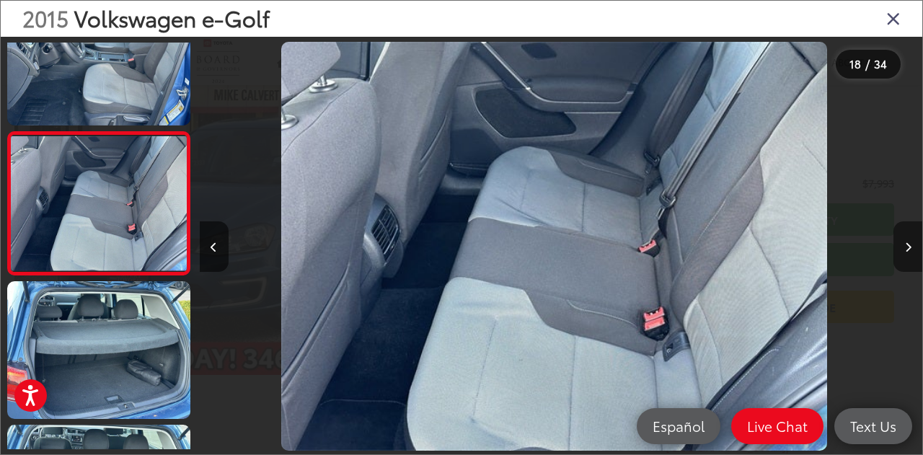
click at [906, 258] on button "Next image" at bounding box center [908, 246] width 29 height 50
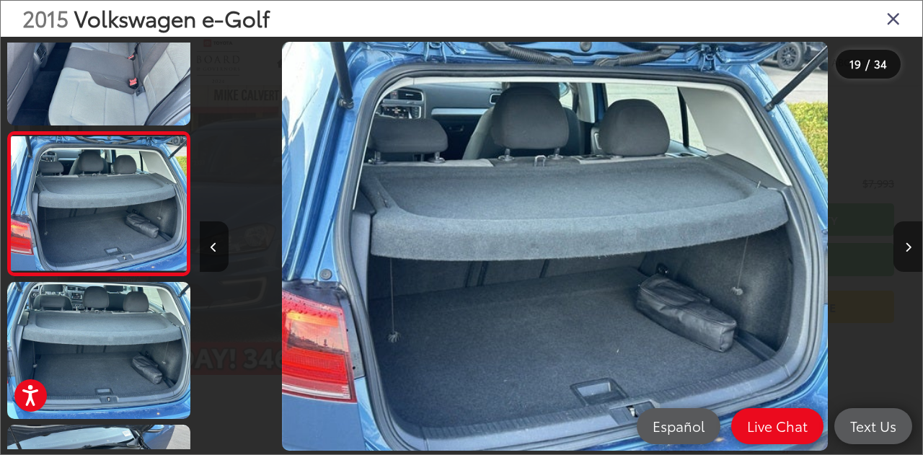
click at [906, 258] on button "Next image" at bounding box center [908, 246] width 29 height 50
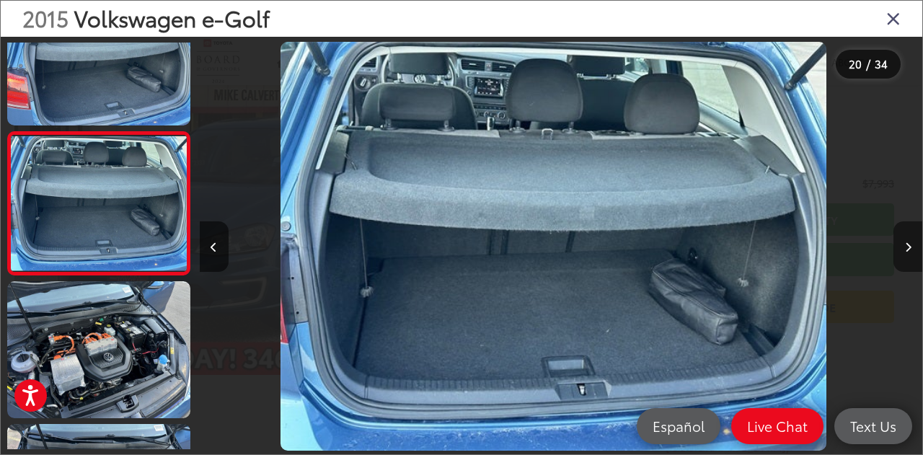
click at [906, 258] on button "Next image" at bounding box center [908, 246] width 29 height 50
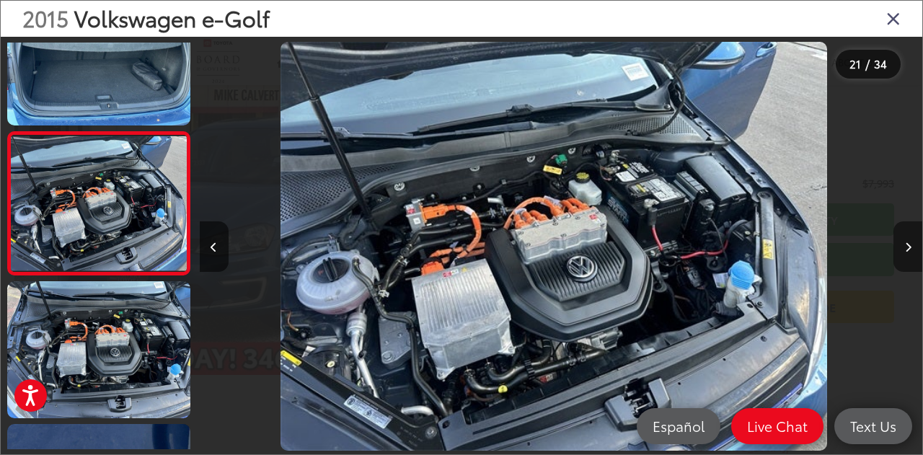
click at [906, 258] on button "Next image" at bounding box center [908, 246] width 29 height 50
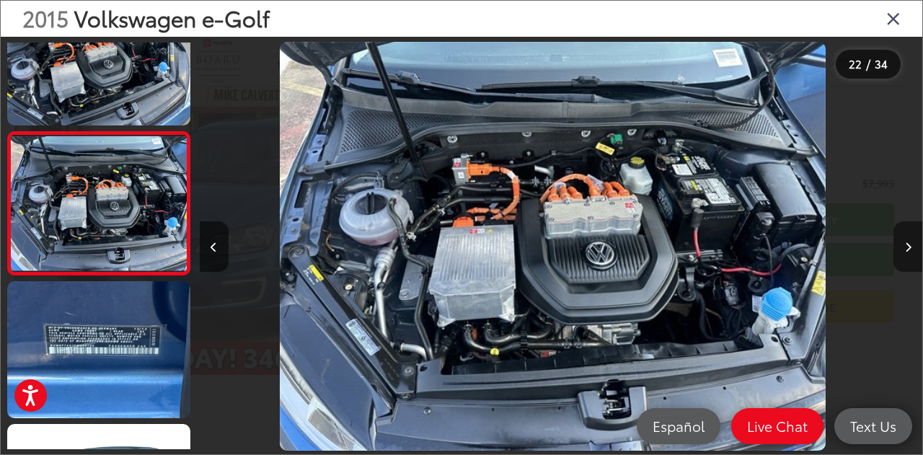
click at [906, 258] on button "Next image" at bounding box center [908, 246] width 29 height 50
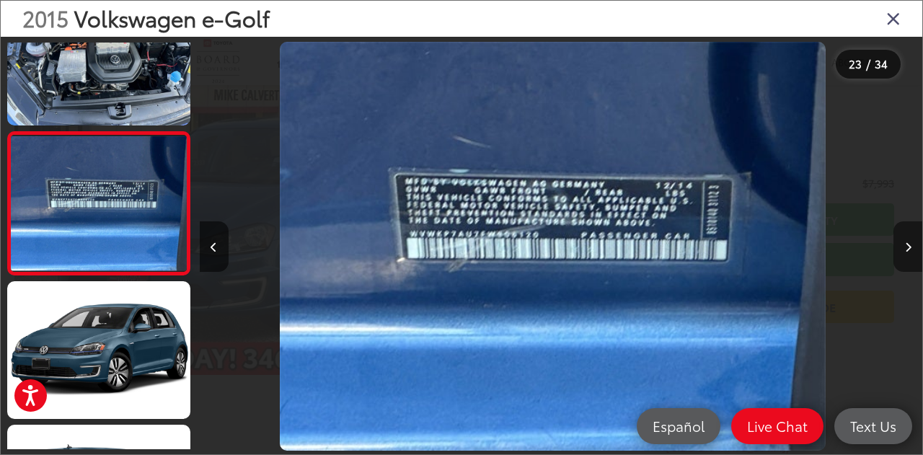
click at [906, 258] on button "Next image" at bounding box center [908, 246] width 29 height 50
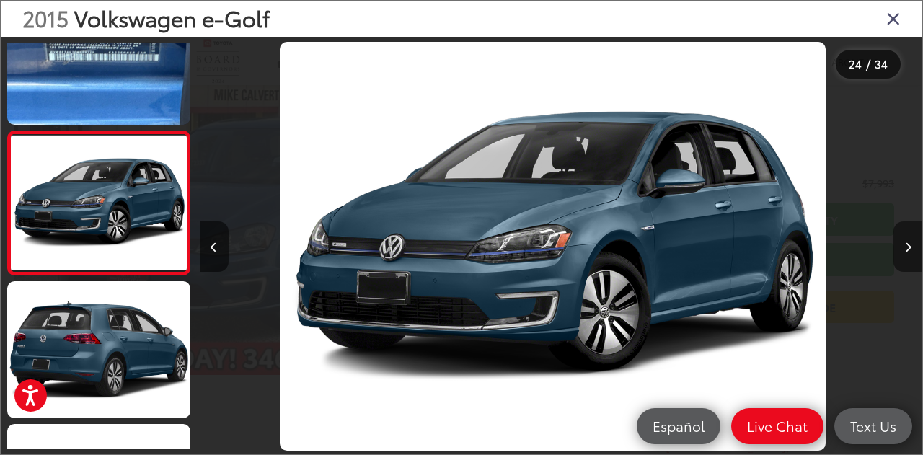
click at [906, 258] on button "Next image" at bounding box center [908, 246] width 29 height 50
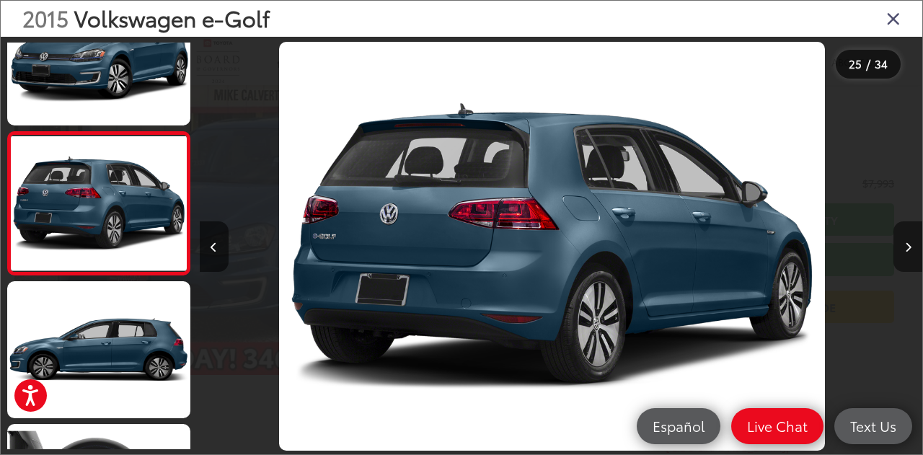
click at [906, 258] on button "Next image" at bounding box center [908, 246] width 29 height 50
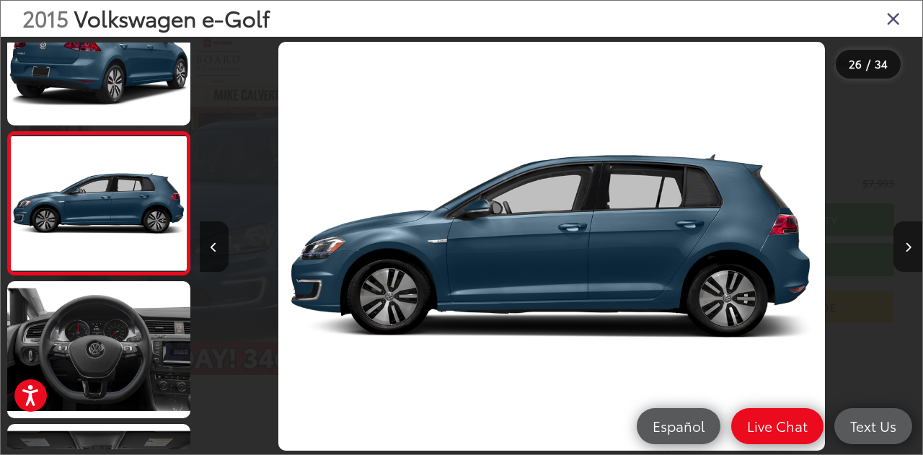
click at [906, 258] on button "Next image" at bounding box center [908, 246] width 29 height 50
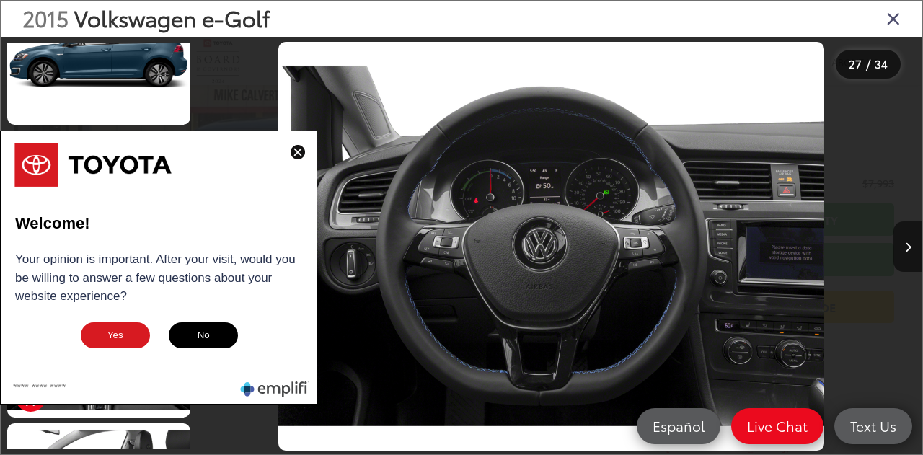
click at [296, 149] on img at bounding box center [298, 152] width 14 height 14
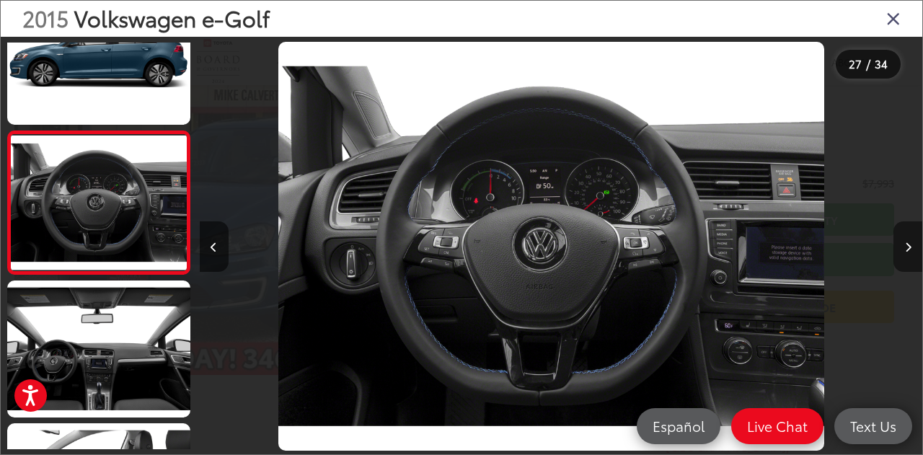
click at [912, 250] on button "Next image" at bounding box center [908, 246] width 29 height 50
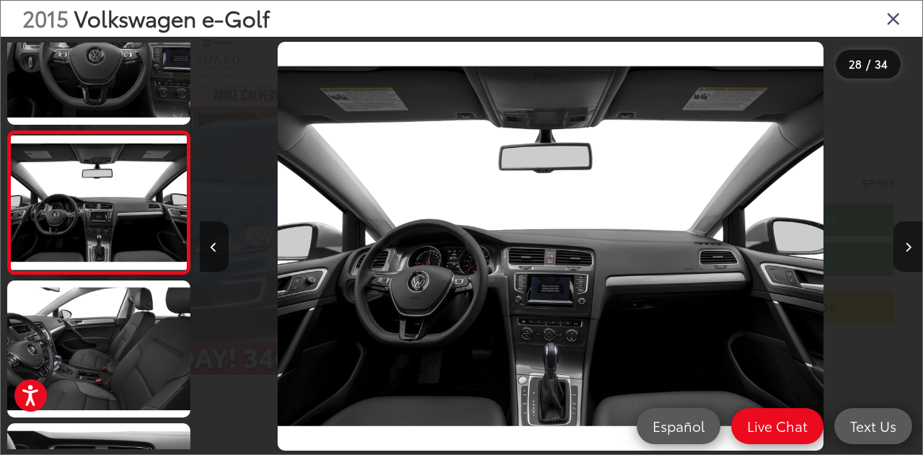
click at [912, 250] on button "Next image" at bounding box center [908, 246] width 29 height 50
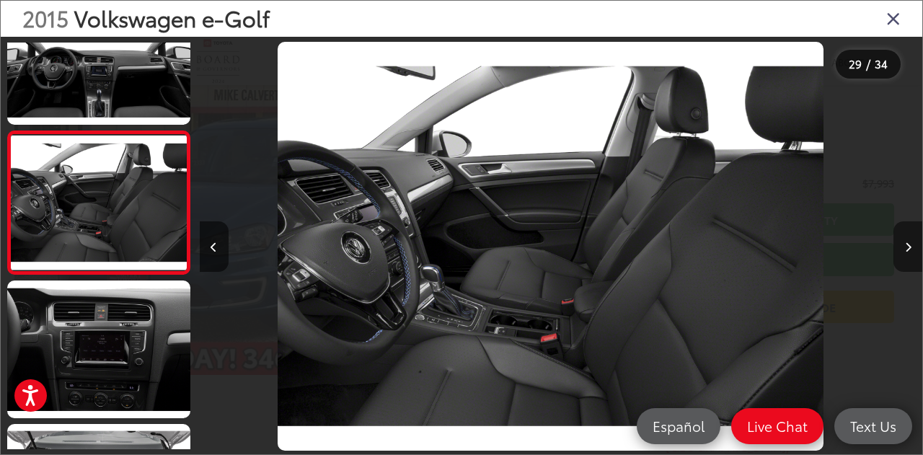
click at [912, 250] on button "Next image" at bounding box center [908, 246] width 29 height 50
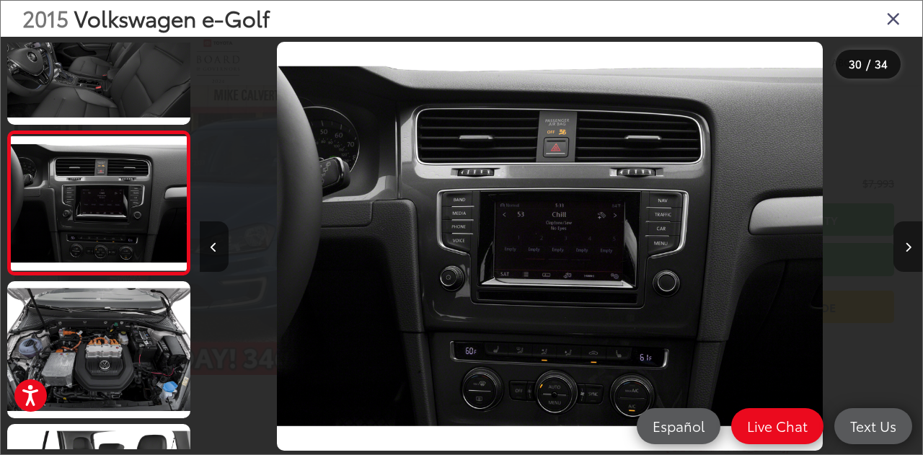
click at [912, 250] on button "Next image" at bounding box center [908, 246] width 29 height 50
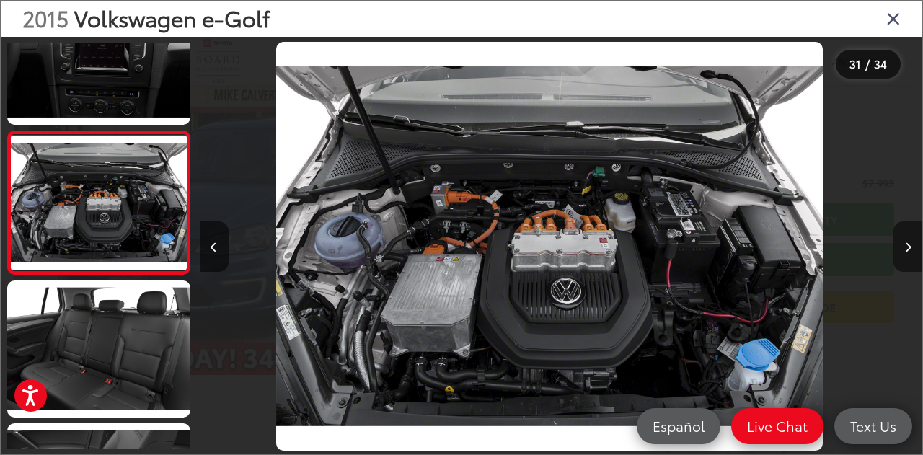
click at [912, 250] on button "Next image" at bounding box center [908, 246] width 29 height 50
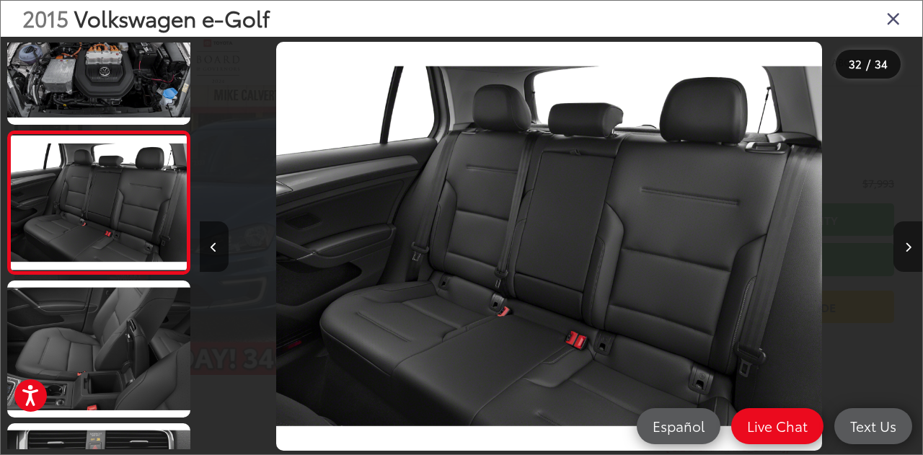
click at [912, 250] on button "Next image" at bounding box center [908, 246] width 29 height 50
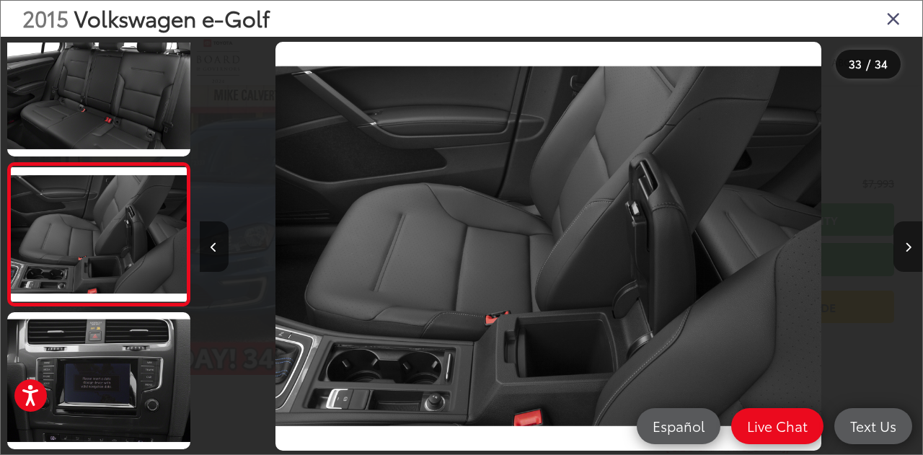
click at [912, 250] on button "Next image" at bounding box center [908, 246] width 29 height 50
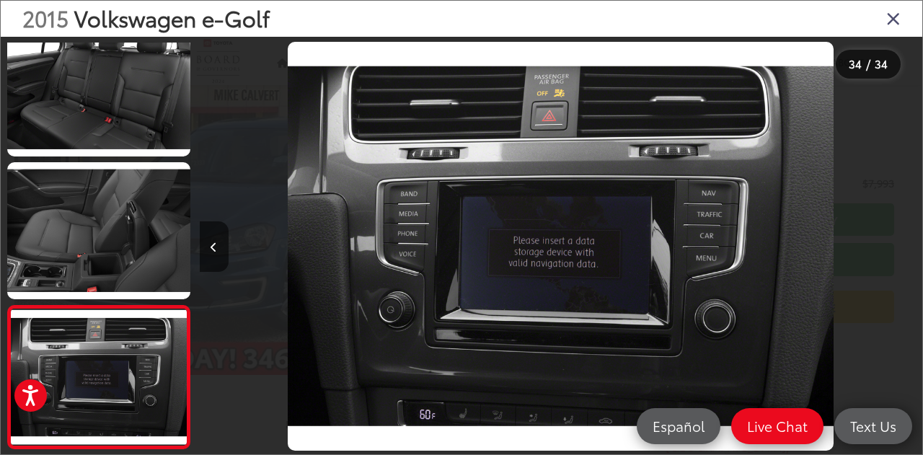
click at [896, 19] on icon "Close gallery" at bounding box center [893, 18] width 14 height 19
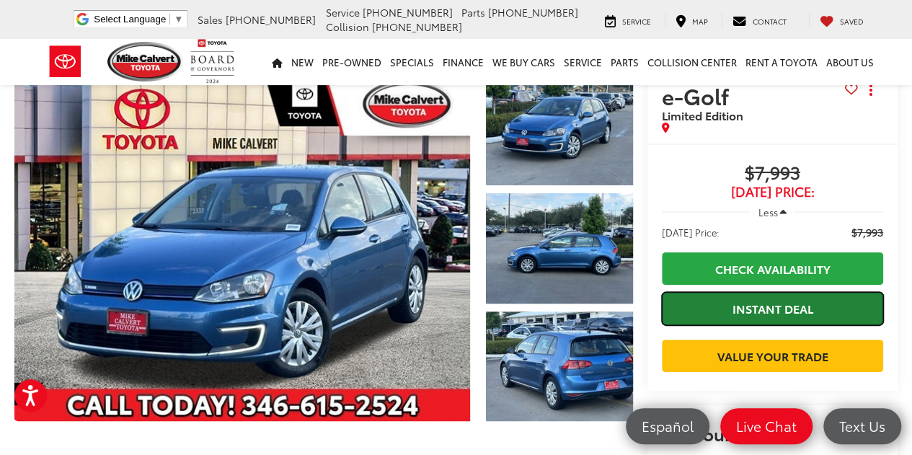
click at [740, 307] on link "Instant Deal" at bounding box center [772, 308] width 221 height 32
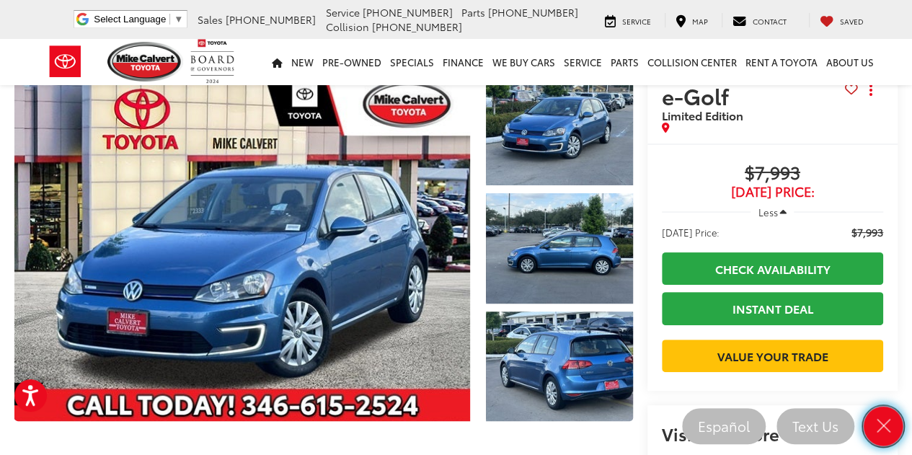
click at [881, 432] on icon "Close" at bounding box center [883, 426] width 20 height 20
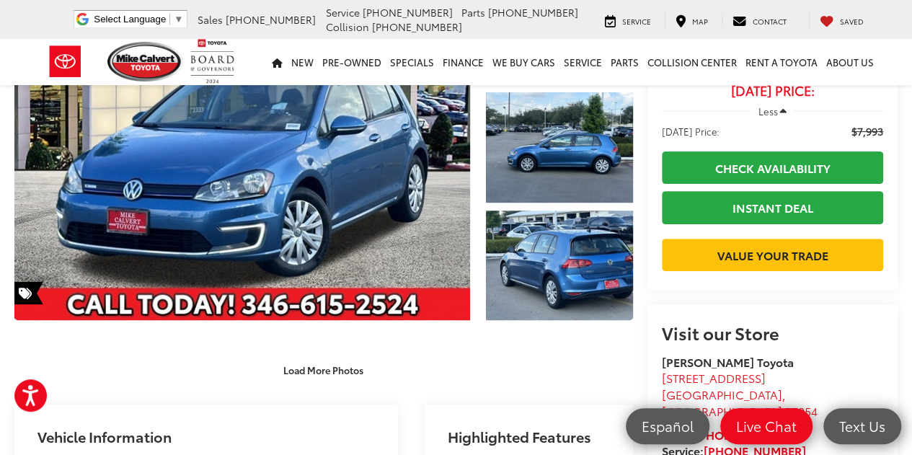
click at [796, 232] on capital-one-entry-button at bounding box center [772, 232] width 221 height 0
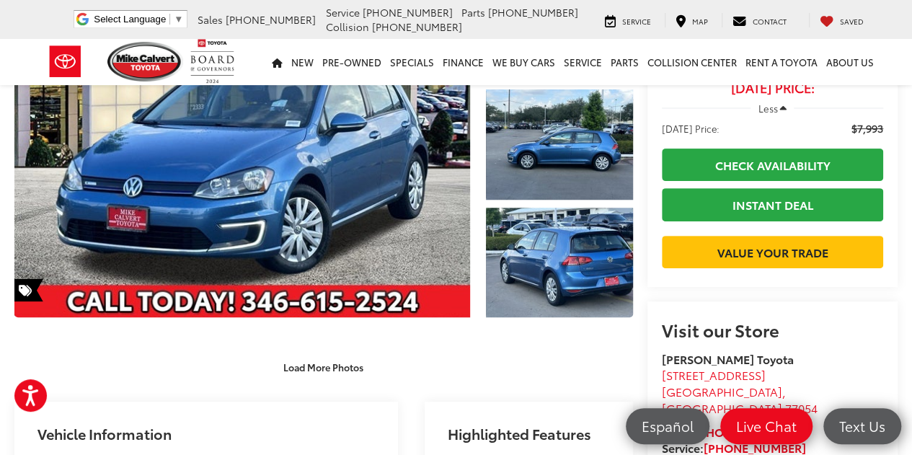
scroll to position [159, 0]
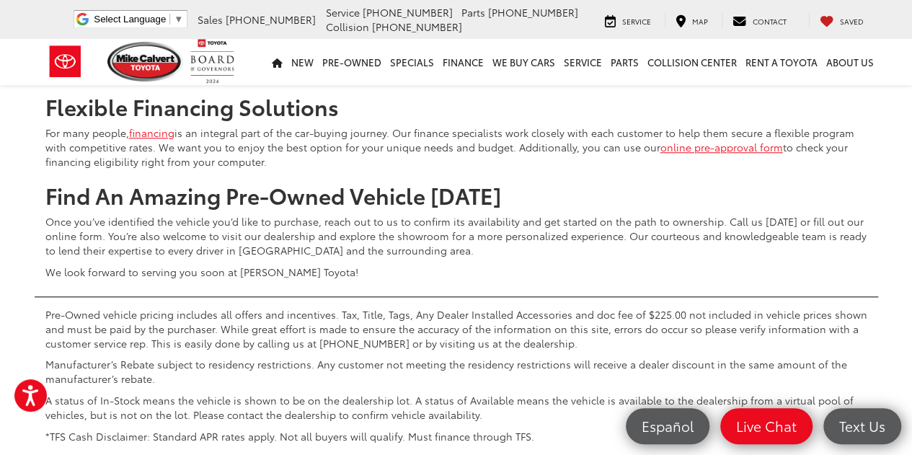
scroll to position [6149, 0]
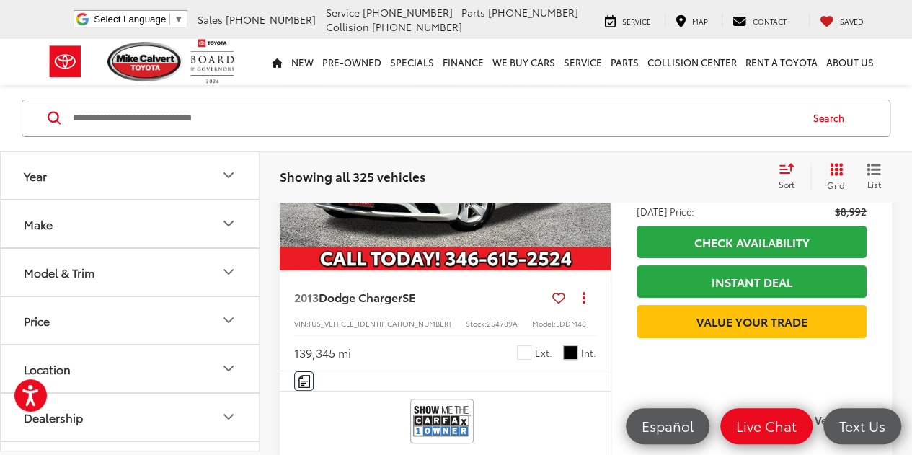
scroll to position [2702, 0]
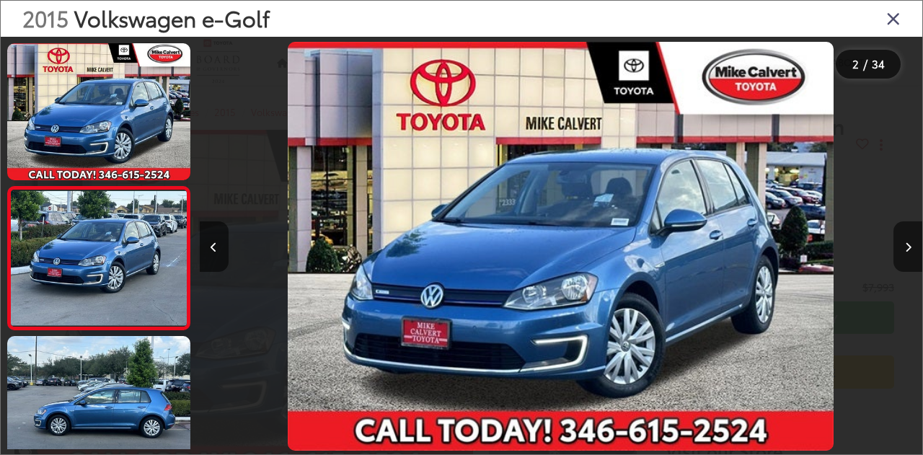
click at [917, 244] on button "Next image" at bounding box center [908, 246] width 29 height 50
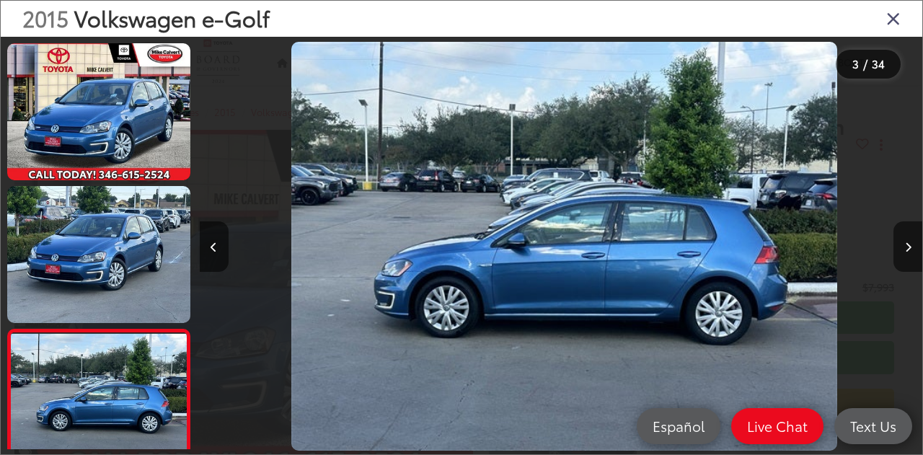
scroll to position [197, 0]
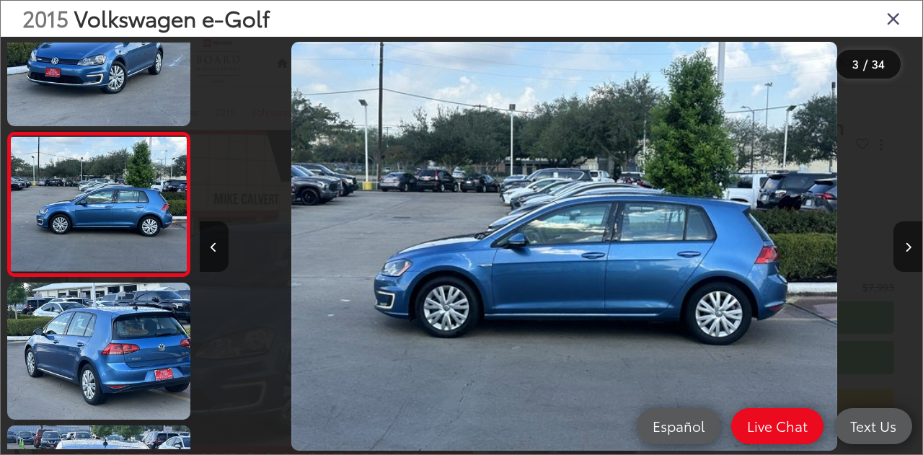
click at [917, 244] on button "Next image" at bounding box center [908, 246] width 29 height 50
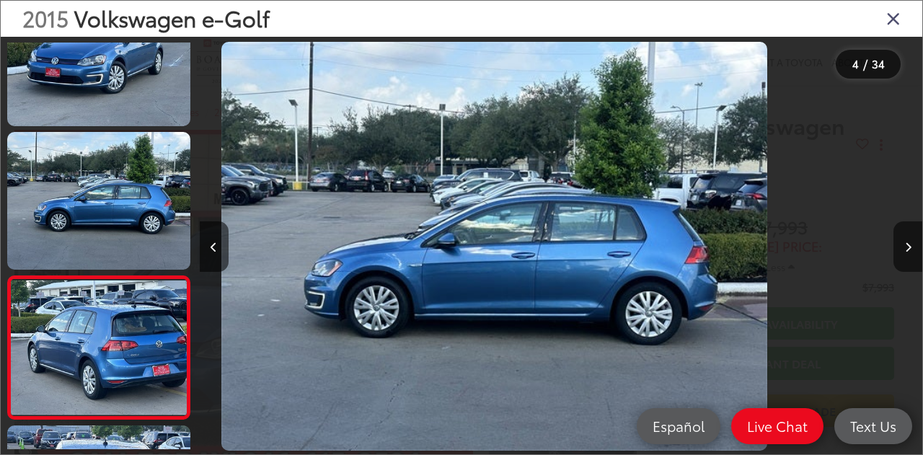
scroll to position [0, 0]
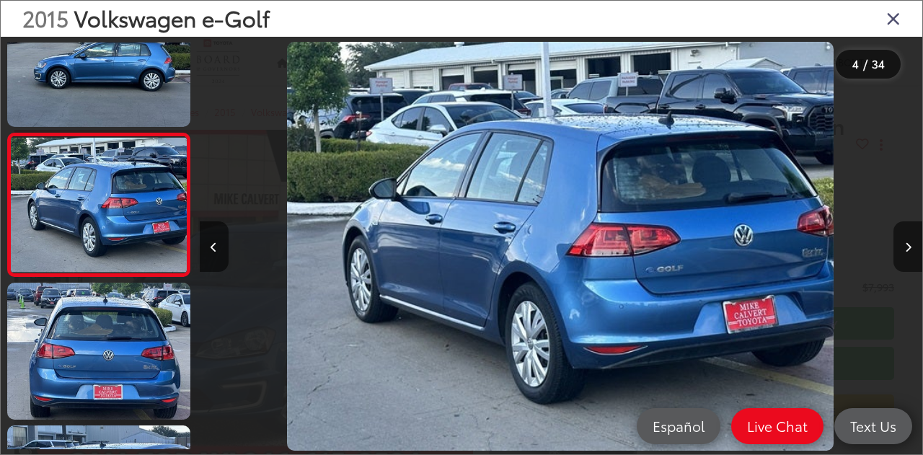
click at [917, 244] on button "Next image" at bounding box center [908, 246] width 29 height 50
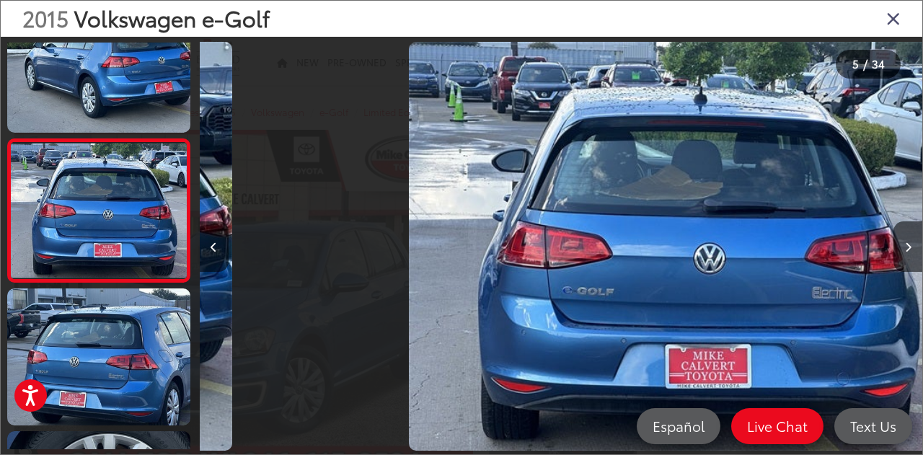
scroll to position [0, 2894]
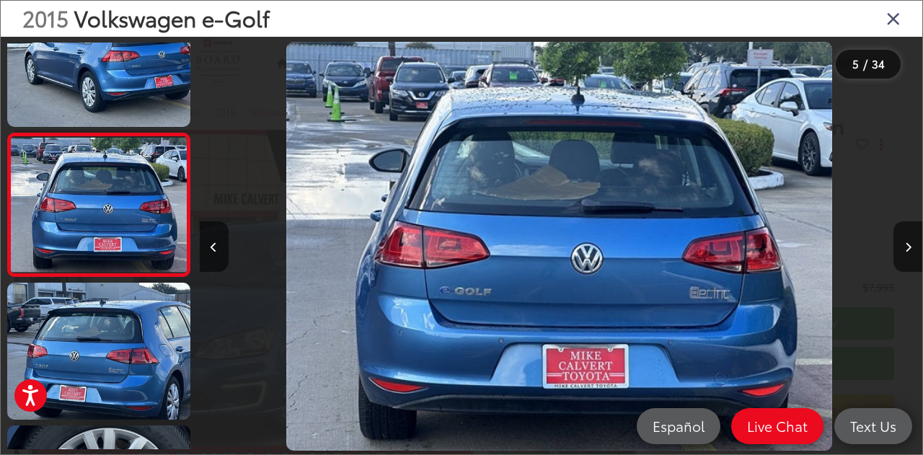
click at [917, 244] on button "Next image" at bounding box center [908, 246] width 29 height 50
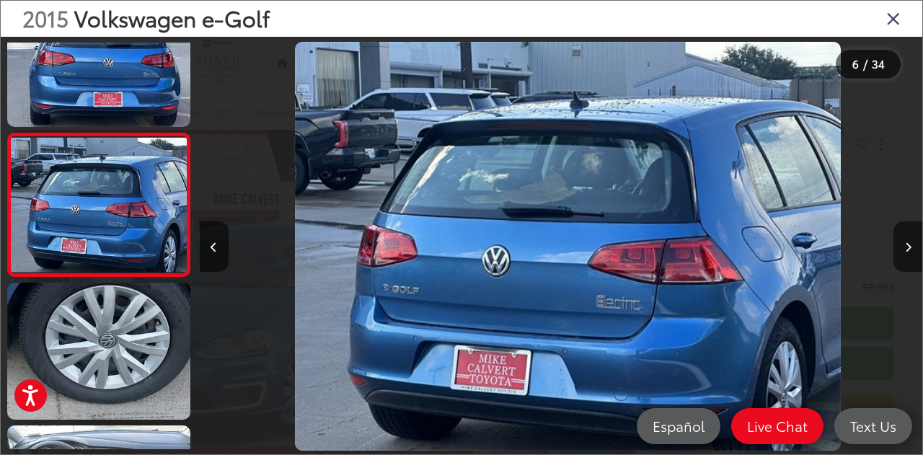
scroll to position [0, 3616]
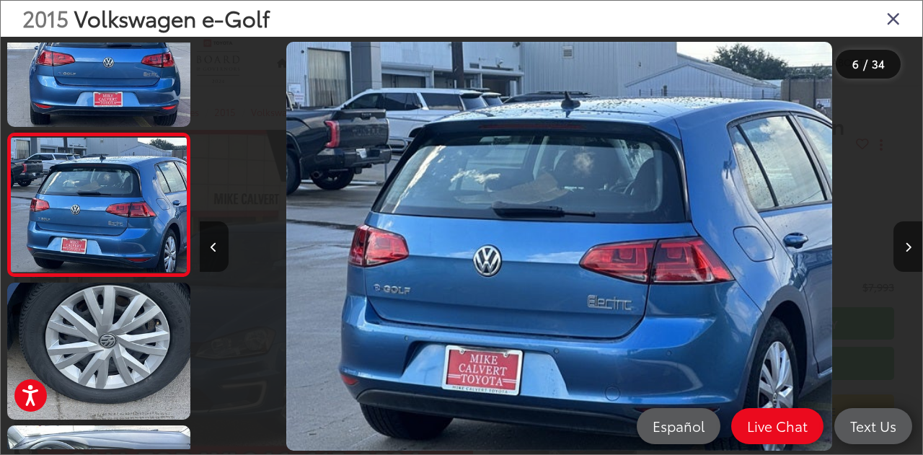
click at [917, 244] on button "Next image" at bounding box center [908, 246] width 29 height 50
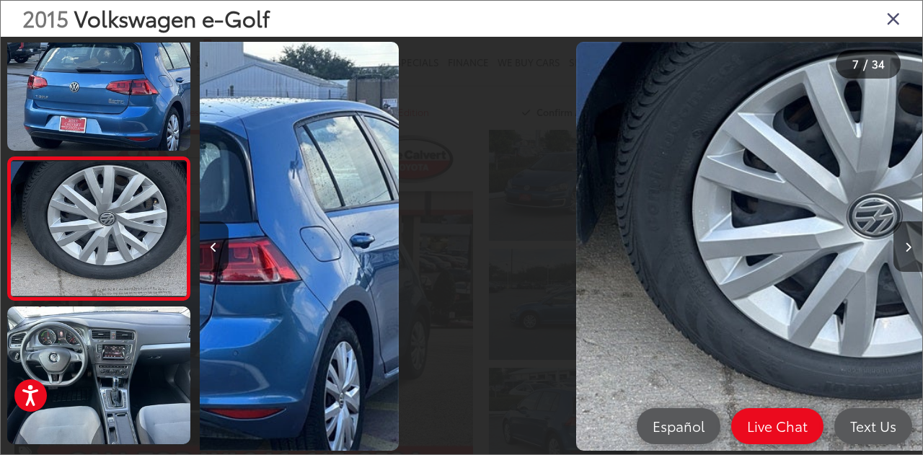
scroll to position [769, 0]
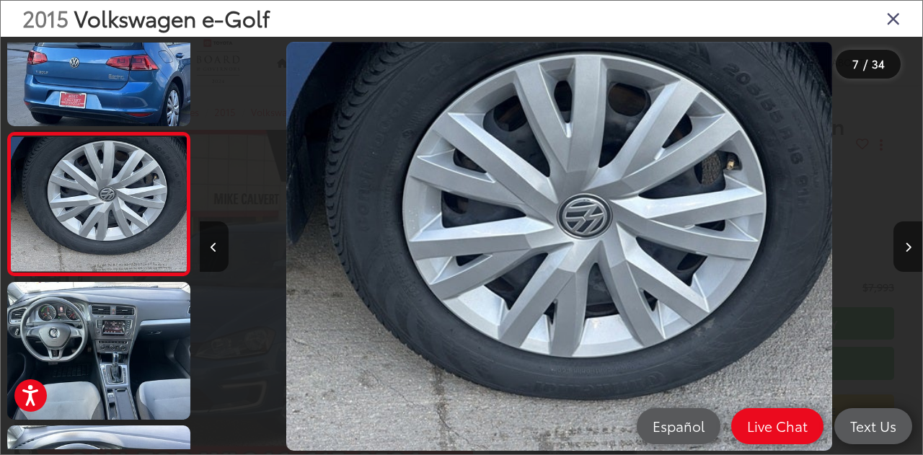
click at [917, 244] on button "Next image" at bounding box center [908, 246] width 29 height 50
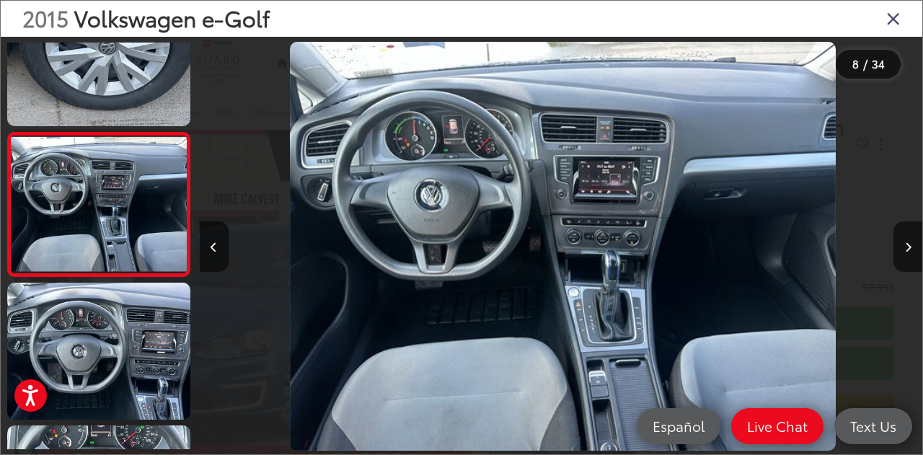
scroll to position [0, 5063]
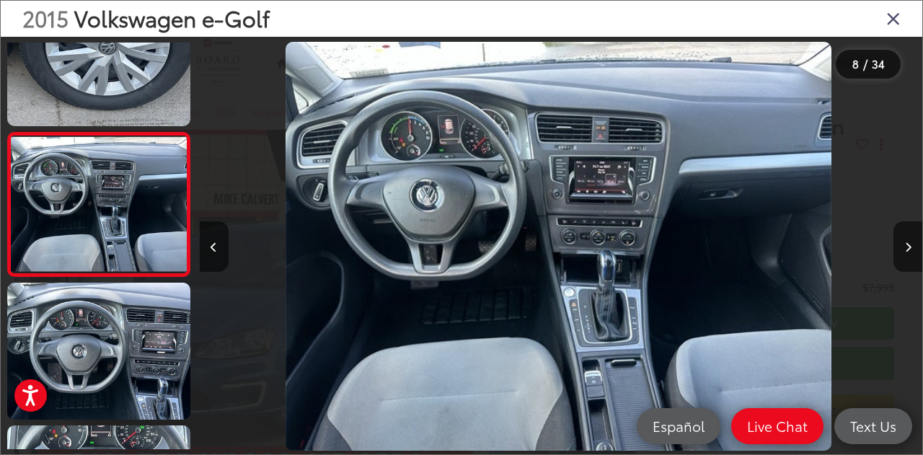
click at [917, 244] on button "Next image" at bounding box center [908, 246] width 29 height 50
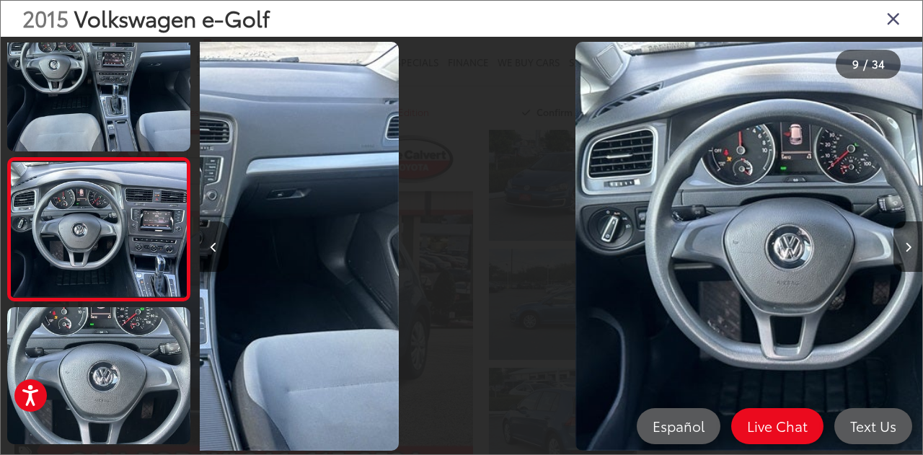
scroll to position [1054, 0]
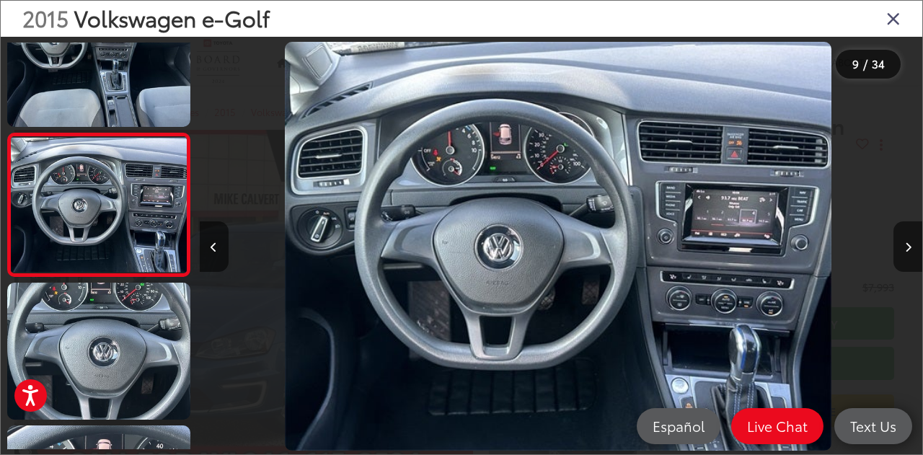
click at [917, 244] on button "Next image" at bounding box center [908, 246] width 29 height 50
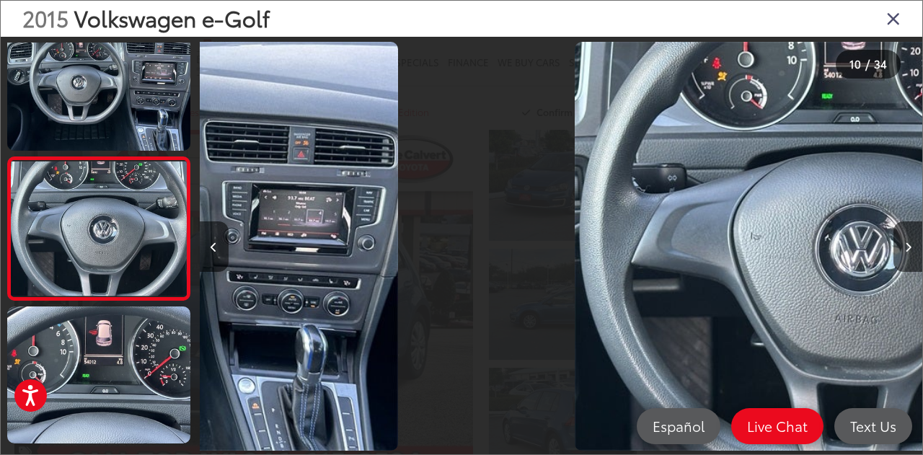
scroll to position [1198, 0]
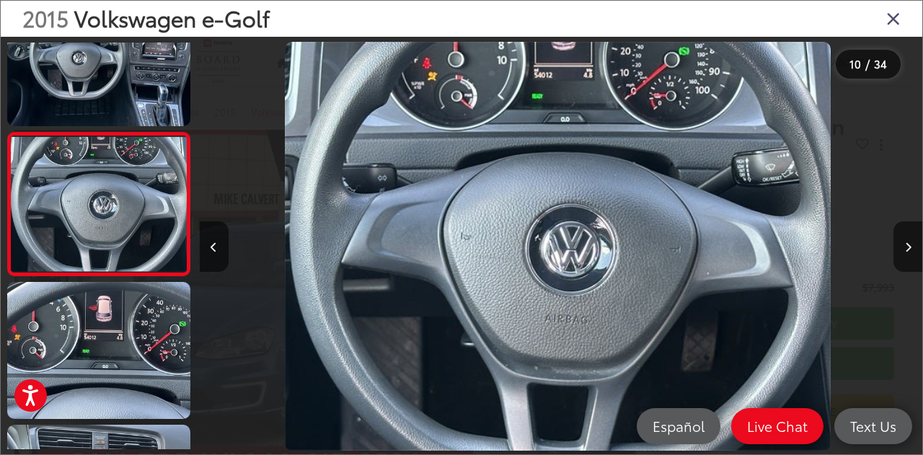
click at [917, 244] on button "Next image" at bounding box center [908, 246] width 29 height 50
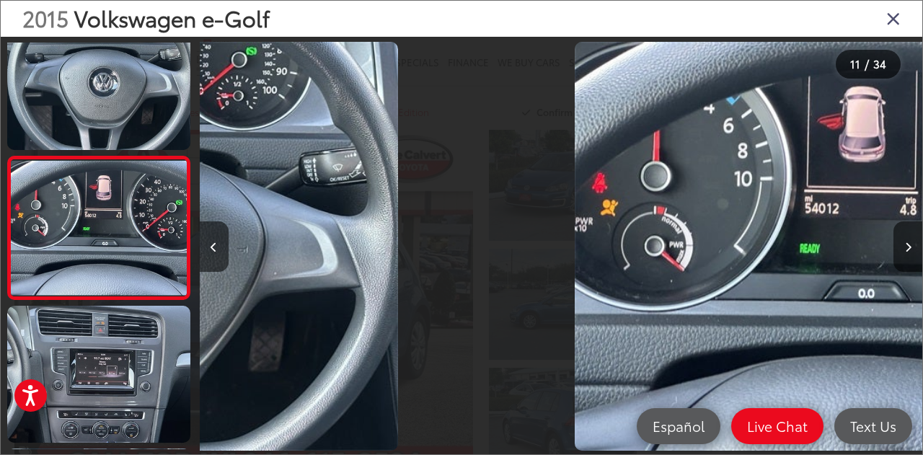
scroll to position [1341, 0]
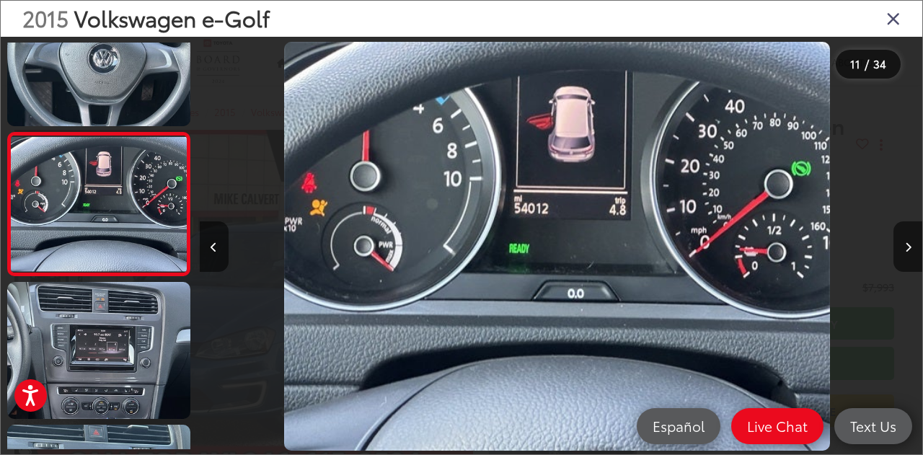
click at [917, 244] on button "Next image" at bounding box center [908, 246] width 29 height 50
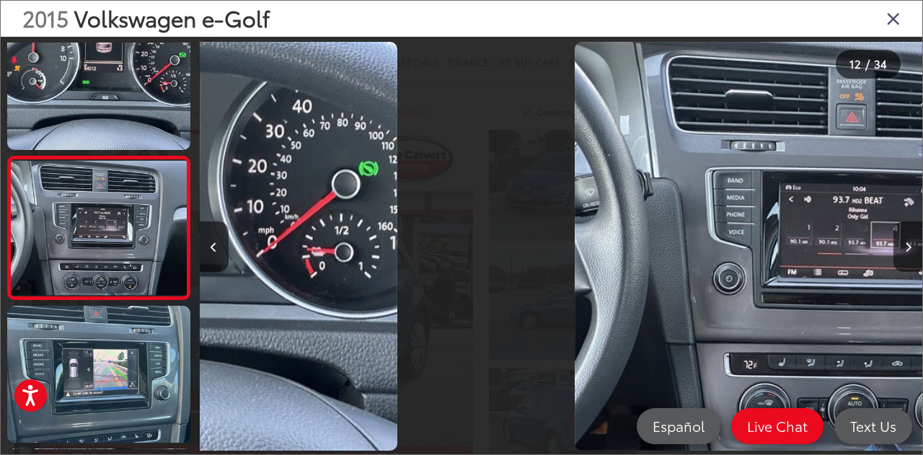
scroll to position [1484, 0]
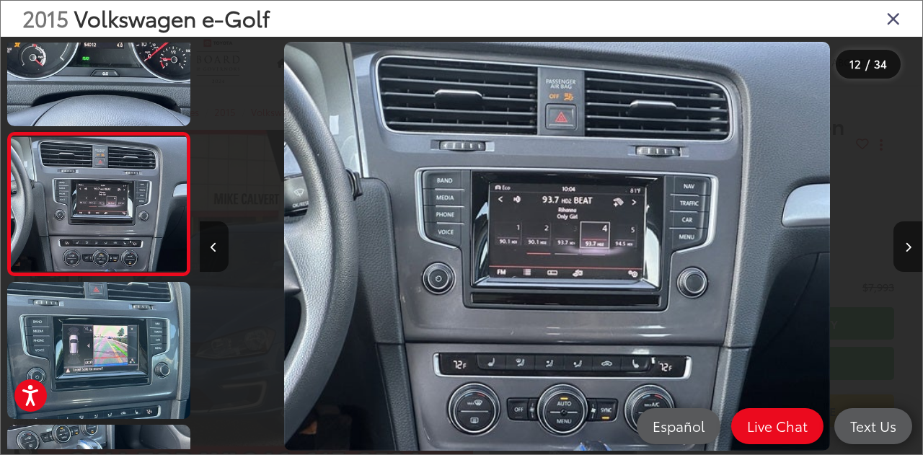
click at [917, 244] on button "Next image" at bounding box center [908, 246] width 29 height 50
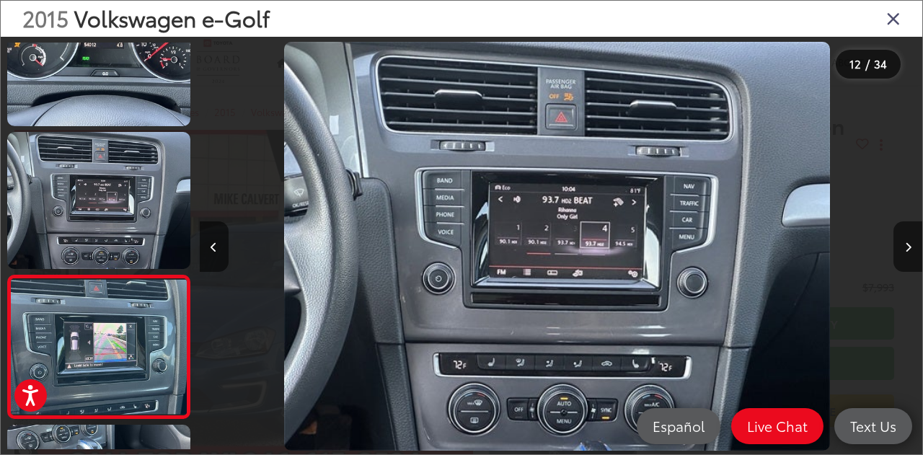
scroll to position [0, 0]
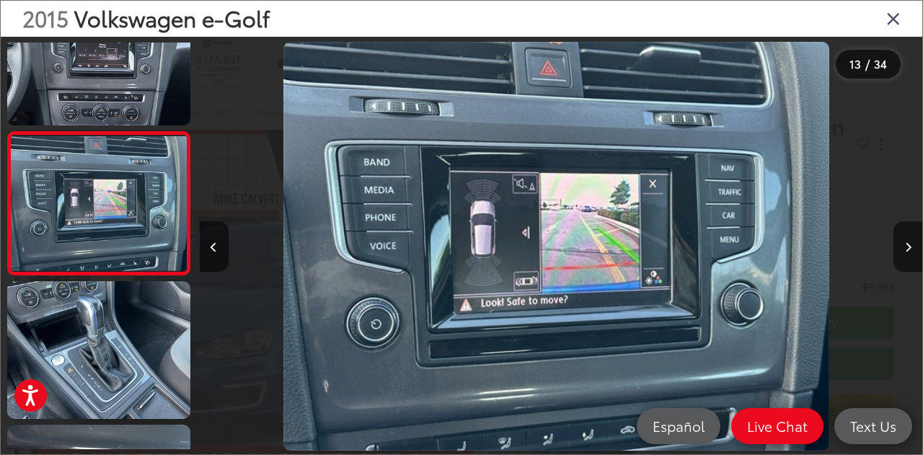
click at [917, 244] on button "Next image" at bounding box center [908, 246] width 29 height 50
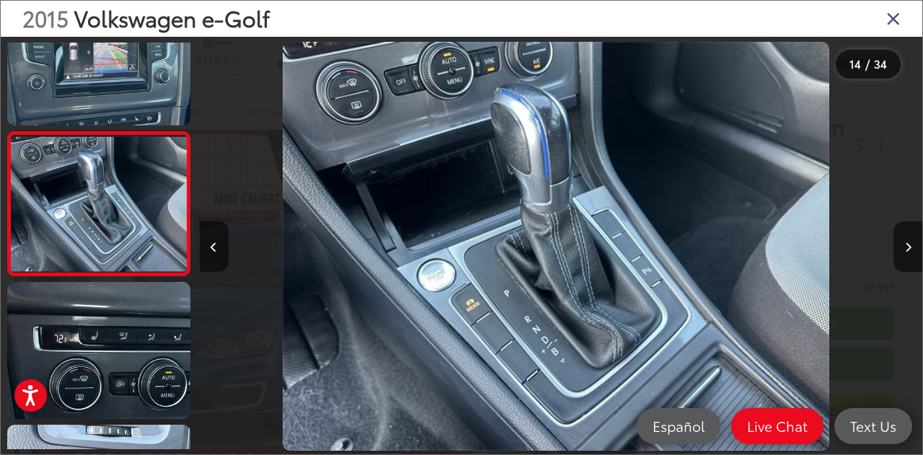
click at [917, 244] on button "Next image" at bounding box center [908, 246] width 29 height 50
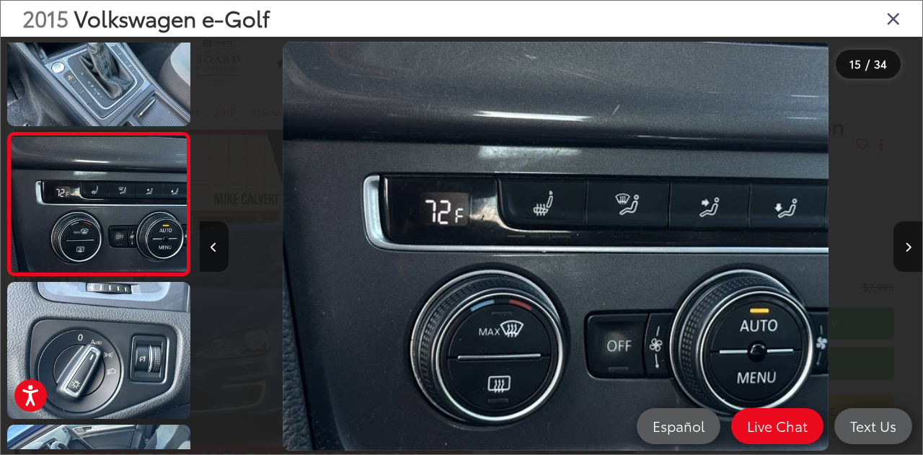
click at [917, 244] on button "Next image" at bounding box center [908, 246] width 29 height 50
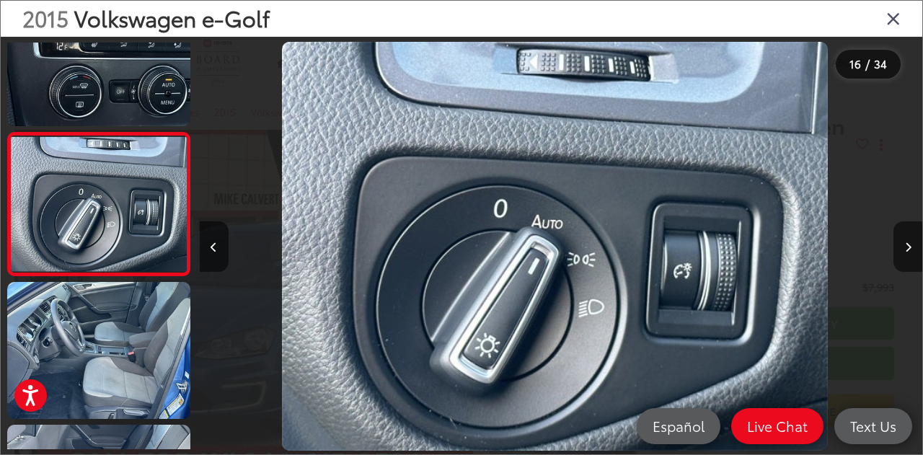
click at [894, 19] on icon "Close gallery" at bounding box center [893, 18] width 14 height 19
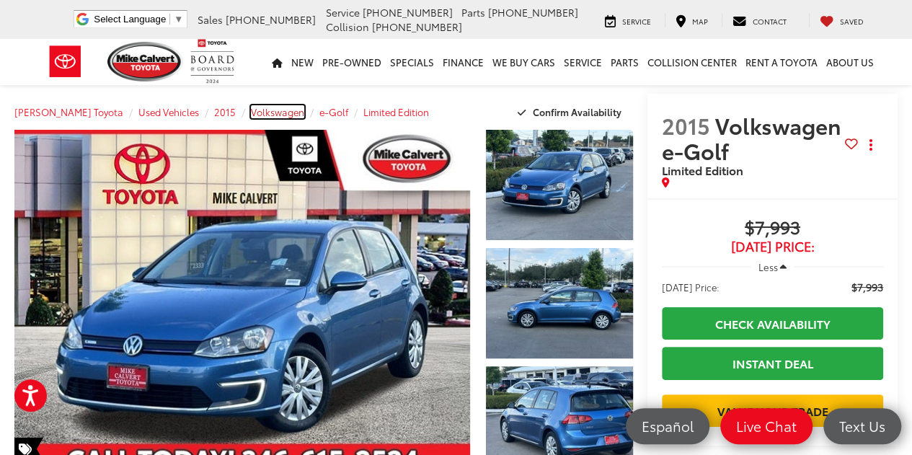
click at [272, 112] on span "Volkswagen" at bounding box center [277, 111] width 53 height 13
